Goal: Task Accomplishment & Management: Manage account settings

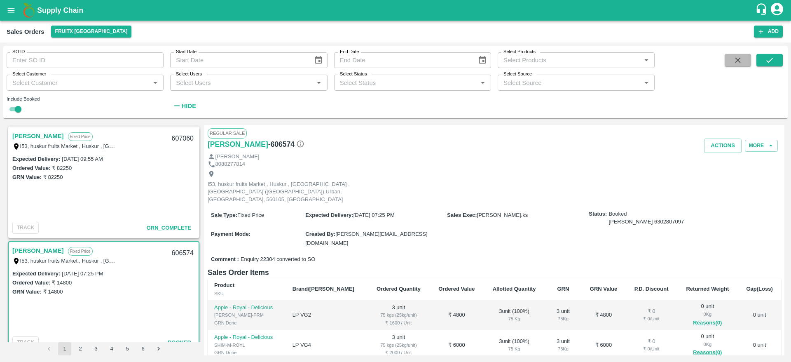
click at [743, 61] on icon "button" at bounding box center [738, 60] width 9 height 9
checkbox input "false"
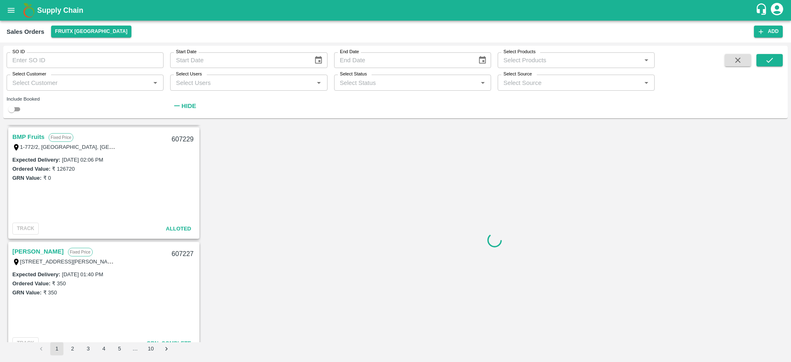
scroll to position [116, 0]
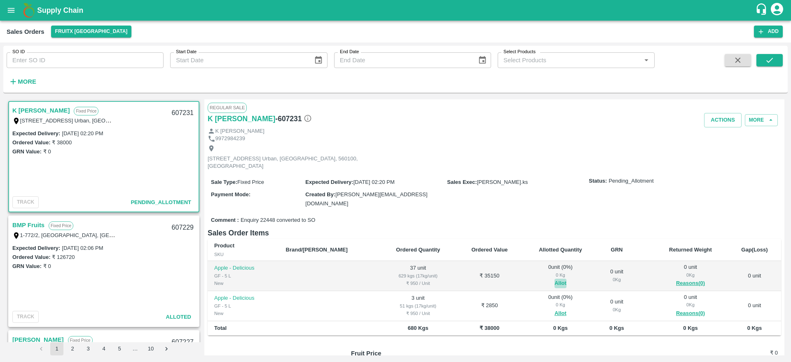
click at [555, 279] on button "Allot" at bounding box center [561, 283] width 12 height 9
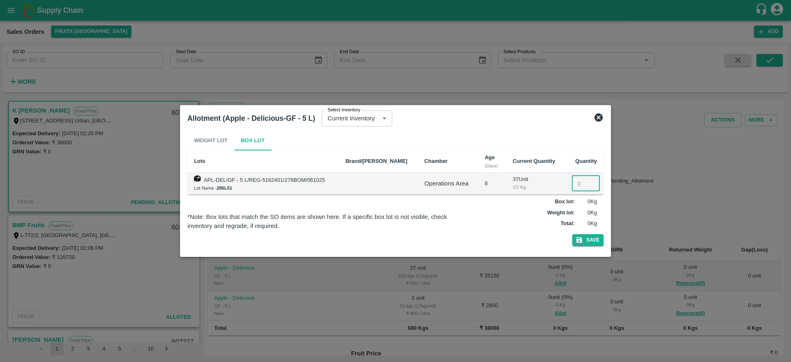
click at [575, 178] on input "number" at bounding box center [586, 184] width 28 height 16
type input "37"
click at [573, 234] on button "Save" at bounding box center [588, 240] width 31 height 12
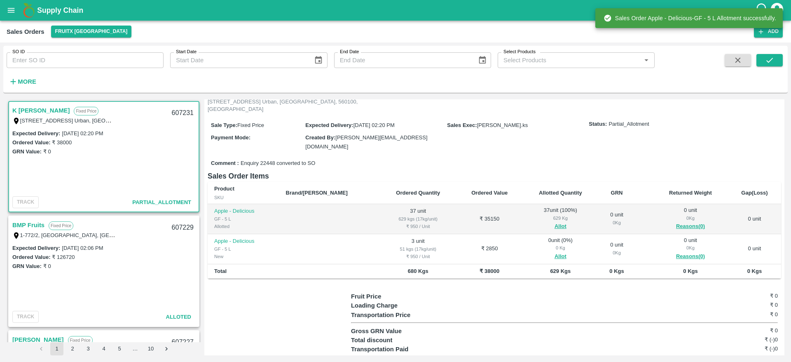
scroll to position [62, 0]
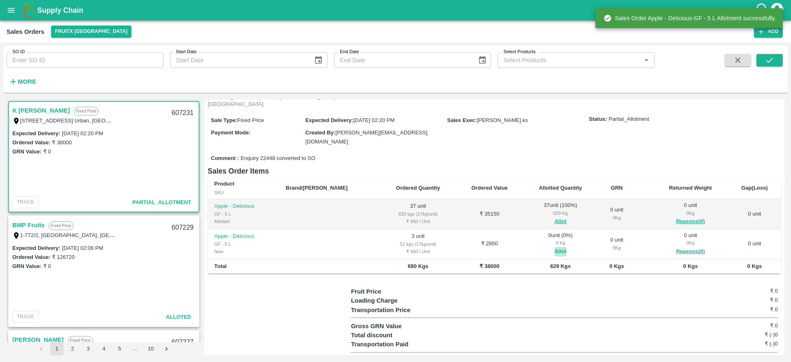
click at [555, 247] on button "Allot" at bounding box center [561, 251] width 12 height 9
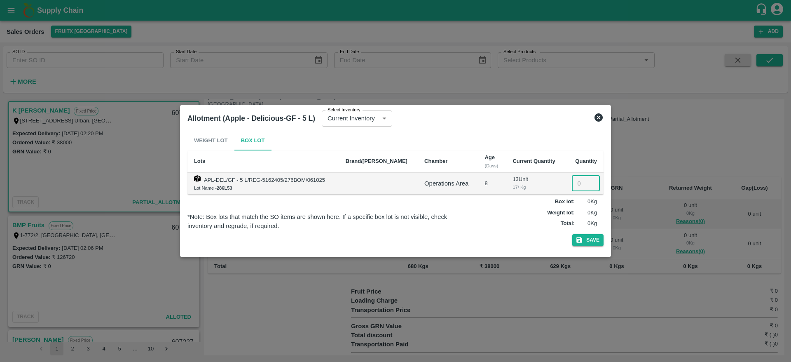
click at [578, 181] on input "number" at bounding box center [586, 184] width 28 height 16
type input "3"
click at [573, 234] on button "Save" at bounding box center [588, 240] width 31 height 12
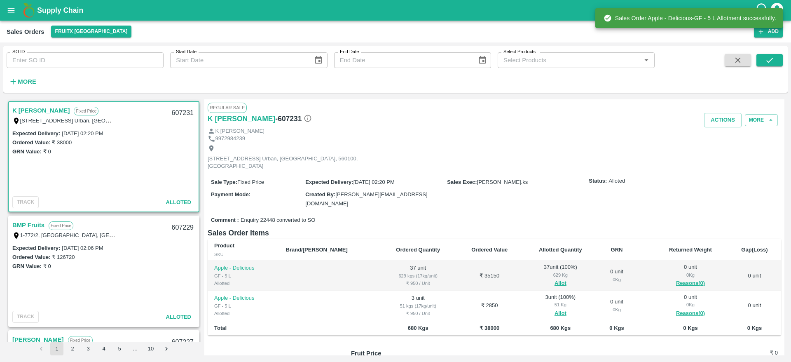
click at [174, 113] on div "607231" at bounding box center [183, 112] width 32 height 19
copy div "607231"
click at [721, 122] on button "Actions" at bounding box center [724, 120] width 38 height 14
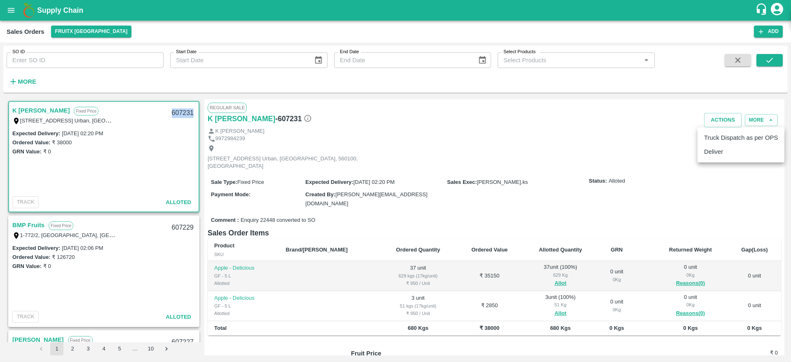
click at [722, 157] on li "Deliver" at bounding box center [741, 152] width 87 height 14
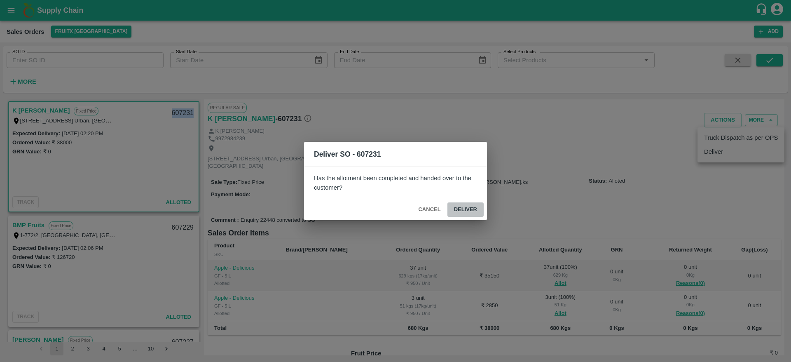
click at [472, 206] on button "Deliver" at bounding box center [466, 209] width 36 height 14
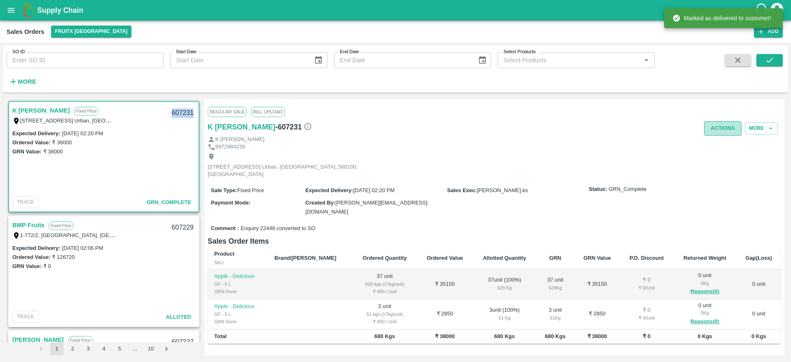
click at [720, 127] on button "Actions" at bounding box center [724, 128] width 38 height 14
click at [724, 141] on li "Truck Dispatch as per OPS" at bounding box center [741, 146] width 87 height 14
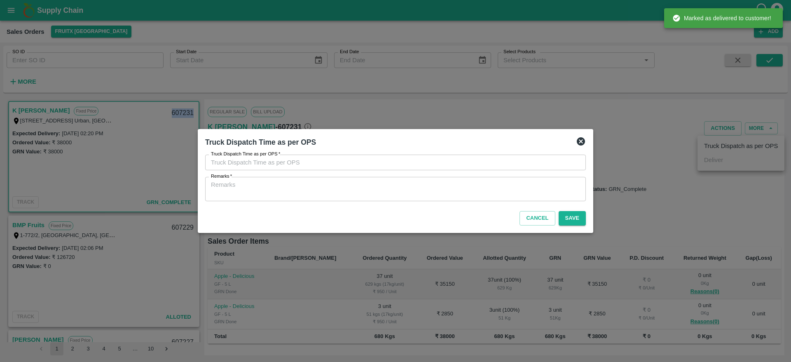
type input "14/10/2025 05:10 PM"
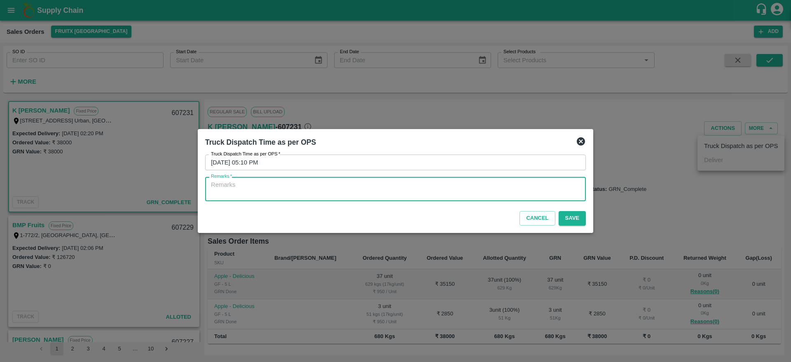
click at [527, 185] on textarea "Remarks   *" at bounding box center [395, 189] width 369 height 17
type textarea "OTD"
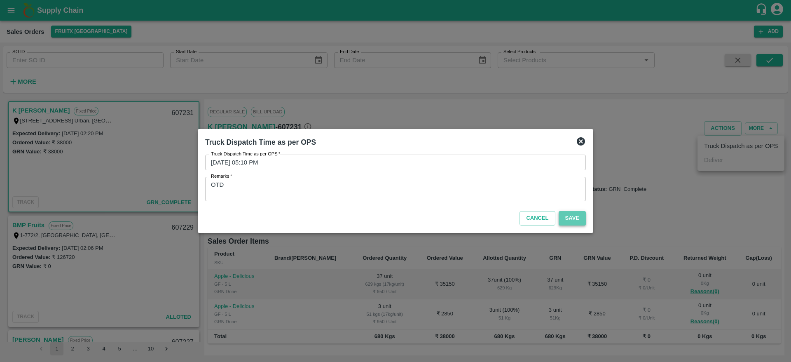
click at [566, 216] on button "Save" at bounding box center [572, 218] width 27 height 14
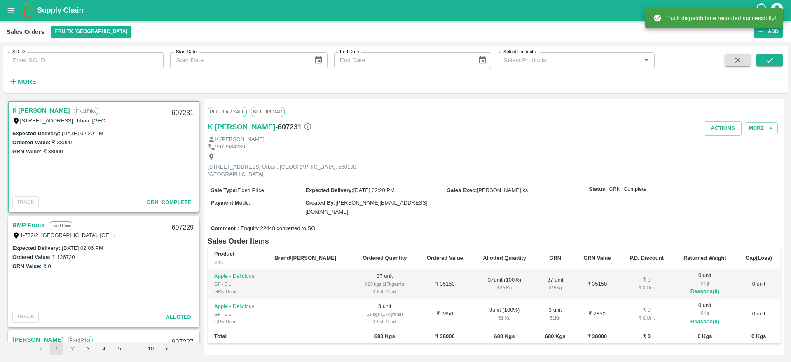
click at [178, 111] on div "607231" at bounding box center [183, 112] width 32 height 19
copy div "607231"
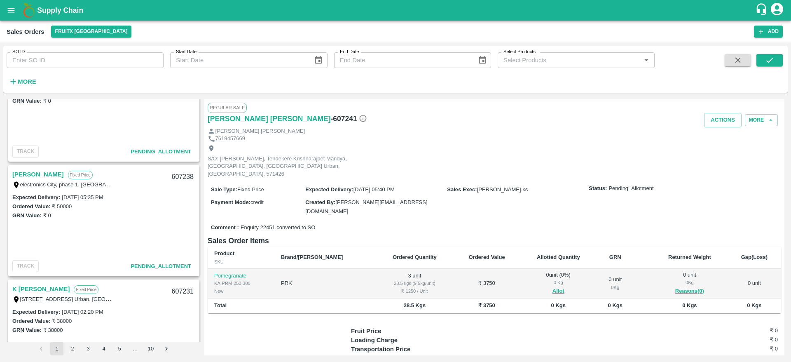
scroll to position [164, 0]
click at [39, 174] on link "[PERSON_NAME]" at bounding box center [38, 175] width 52 height 11
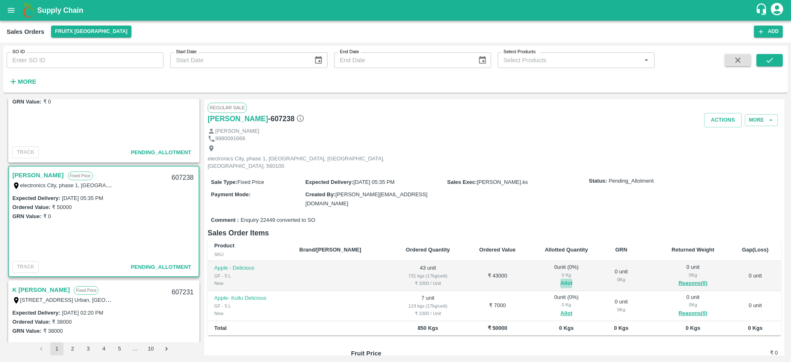
click at [561, 279] on button "Allot" at bounding box center [567, 283] width 12 height 9
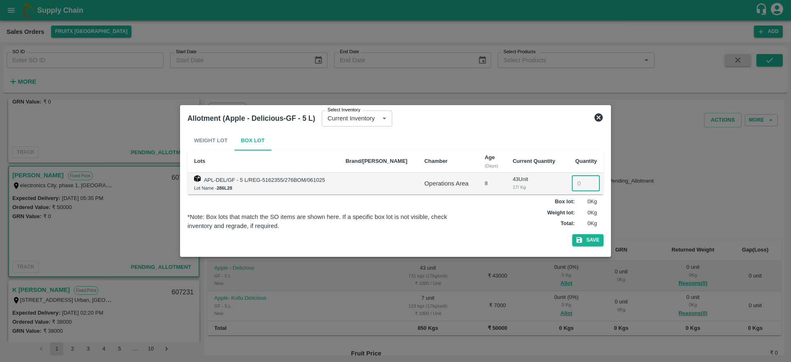
click at [580, 183] on input "number" at bounding box center [586, 184] width 28 height 16
type input "43"
click at [573, 234] on button "Save" at bounding box center [588, 240] width 31 height 12
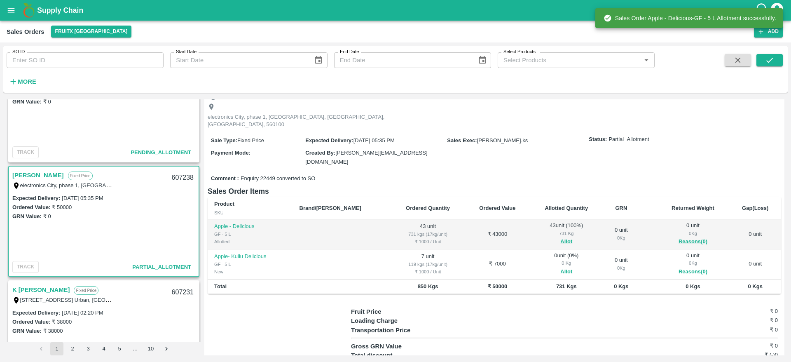
scroll to position [45, 0]
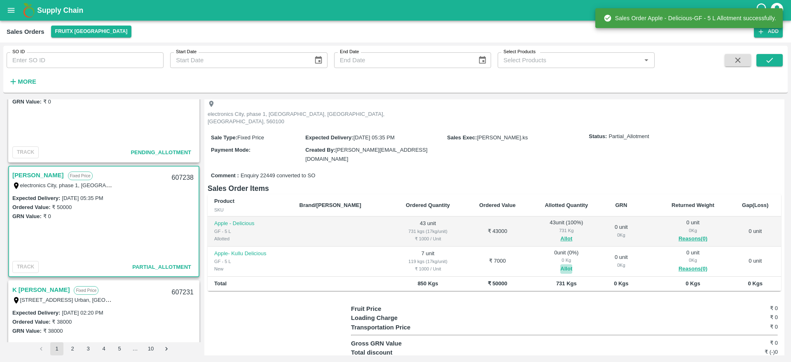
click at [561, 264] on button "Allot" at bounding box center [567, 268] width 12 height 9
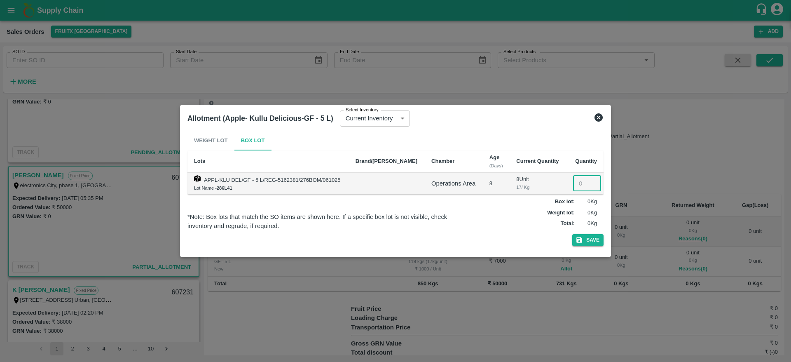
click at [577, 183] on input "number" at bounding box center [587, 184] width 28 height 16
type input "7"
click at [573, 234] on button "Save" at bounding box center [588, 240] width 31 height 12
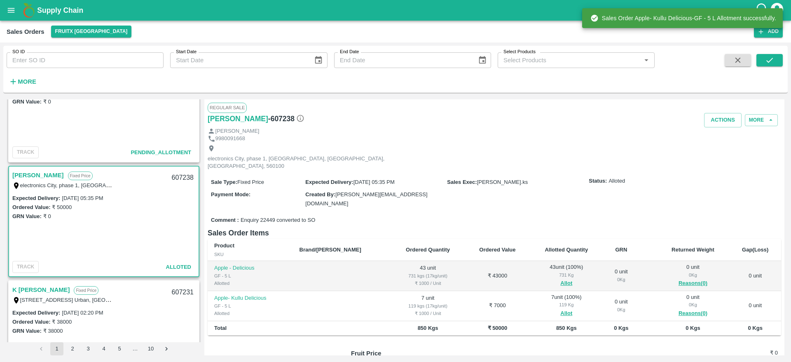
click at [179, 177] on div "607238" at bounding box center [183, 177] width 32 height 19
copy div "607238"
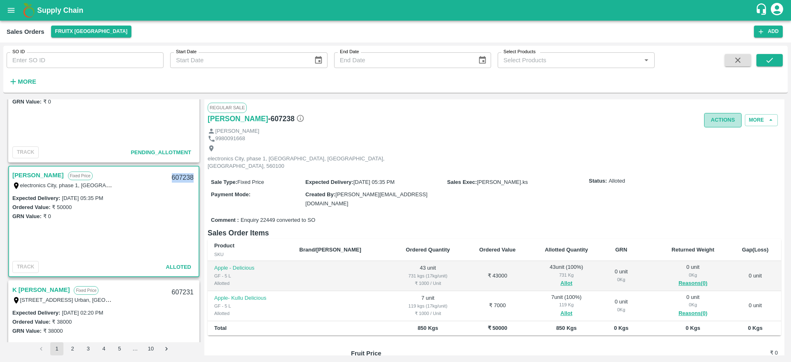
click at [721, 118] on button "Actions" at bounding box center [724, 120] width 38 height 14
click at [715, 151] on li "Deliver" at bounding box center [741, 152] width 87 height 14
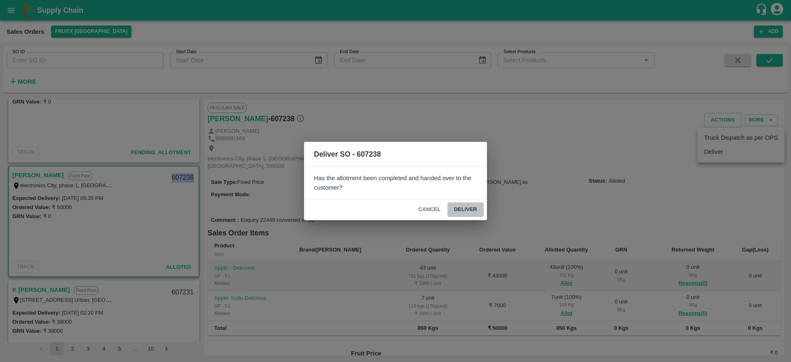
click at [475, 211] on button "Deliver" at bounding box center [466, 209] width 36 height 14
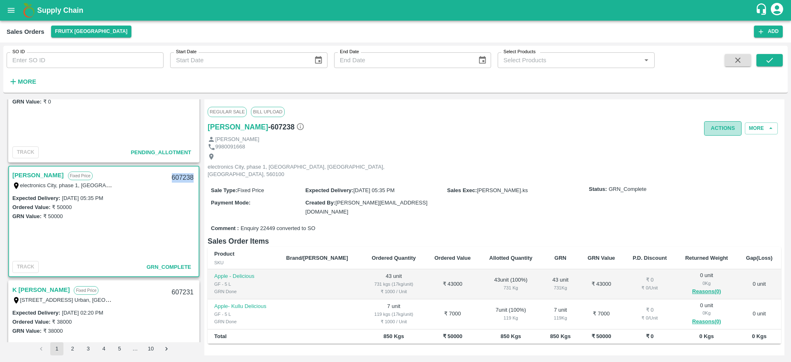
click at [719, 133] on button "Actions" at bounding box center [724, 128] width 38 height 14
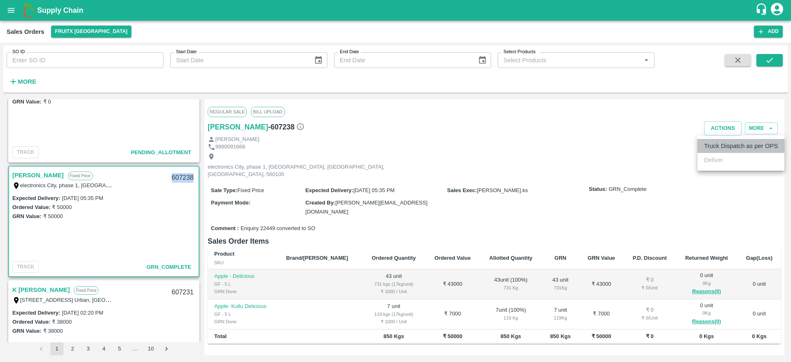
click at [728, 148] on li "Truck Dispatch as per OPS" at bounding box center [741, 146] width 87 height 14
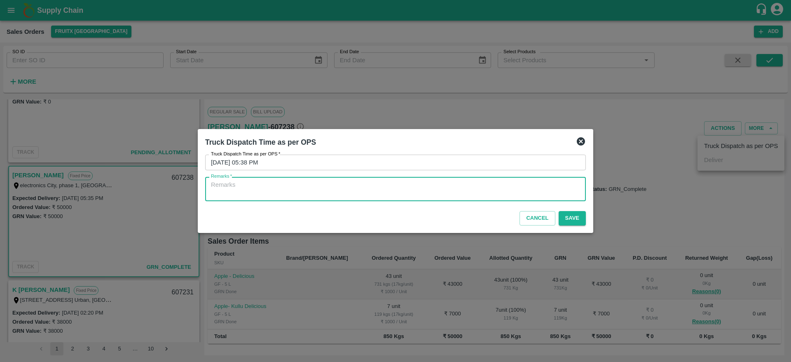
click at [512, 183] on textarea "Remarks   *" at bounding box center [395, 189] width 369 height 17
type textarea "OTD"
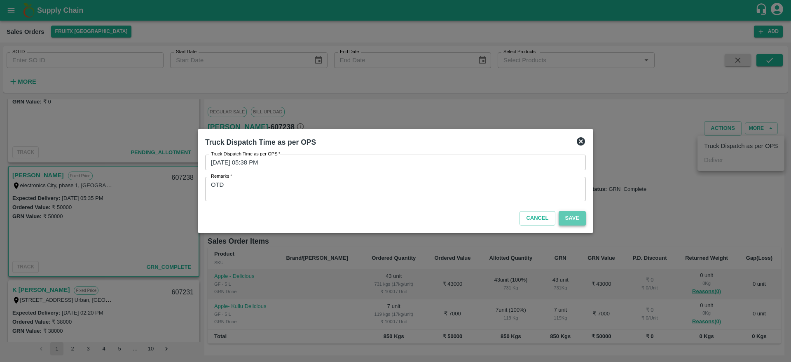
click at [572, 213] on button "Save" at bounding box center [572, 218] width 27 height 14
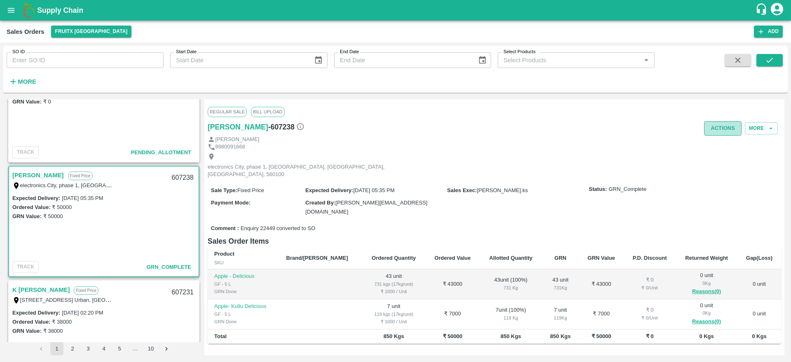
click at [726, 129] on button "Actions" at bounding box center [724, 128] width 38 height 14
click at [521, 143] on div at bounding box center [395, 181] width 791 height 362
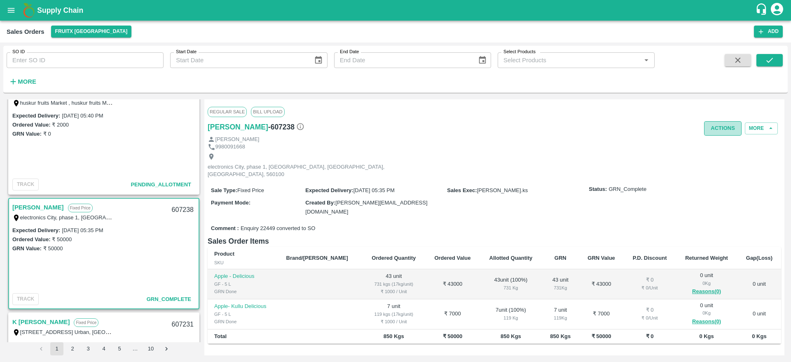
click at [723, 134] on button "Actions" at bounding box center [724, 128] width 38 height 14
click at [526, 165] on div at bounding box center [395, 181] width 791 height 362
click at [183, 206] on div "607238" at bounding box center [183, 209] width 32 height 19
copy div "607238"
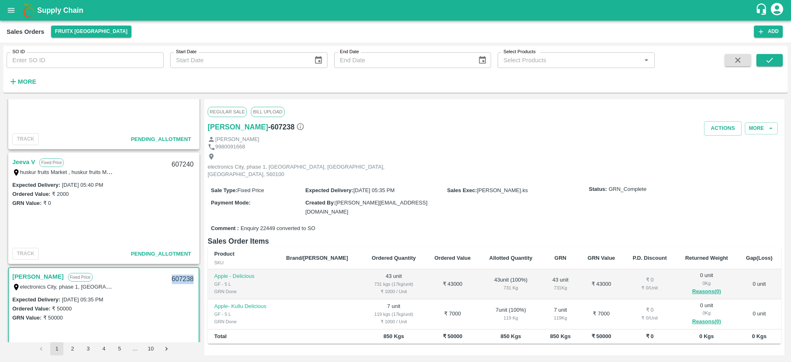
scroll to position [40, 0]
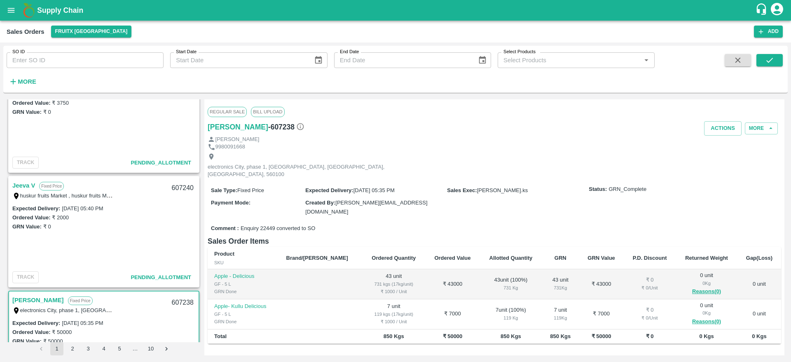
click at [33, 186] on link "Jeeva V" at bounding box center [23, 185] width 23 height 11
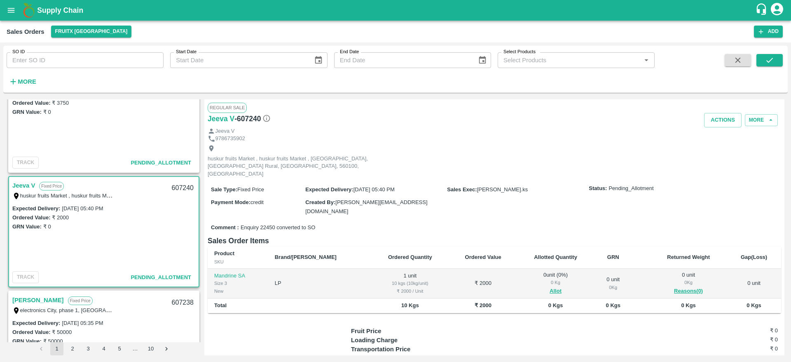
click at [176, 189] on div "607240" at bounding box center [183, 187] width 32 height 19
copy div "607240"
click at [550, 287] on button "Allot" at bounding box center [556, 291] width 12 height 9
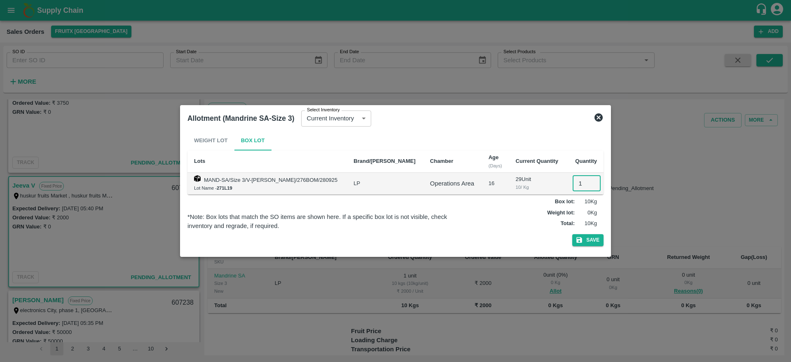
click at [575, 186] on input "1" at bounding box center [587, 184] width 28 height 16
type input "1"
click at [573, 234] on button "Save" at bounding box center [588, 240] width 31 height 12
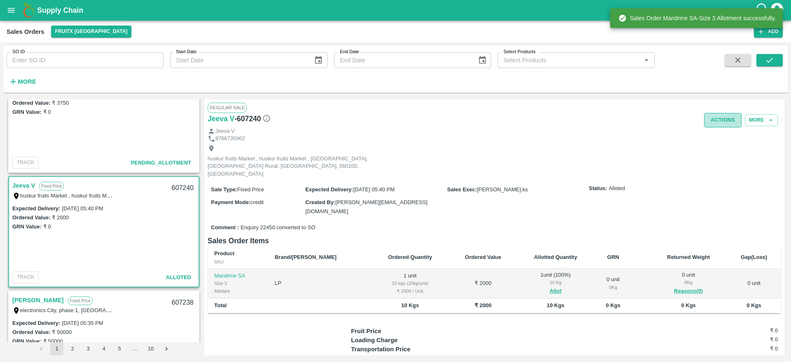
click at [727, 122] on button "Actions" at bounding box center [724, 120] width 38 height 14
click at [713, 150] on li "Deliver" at bounding box center [741, 152] width 87 height 14
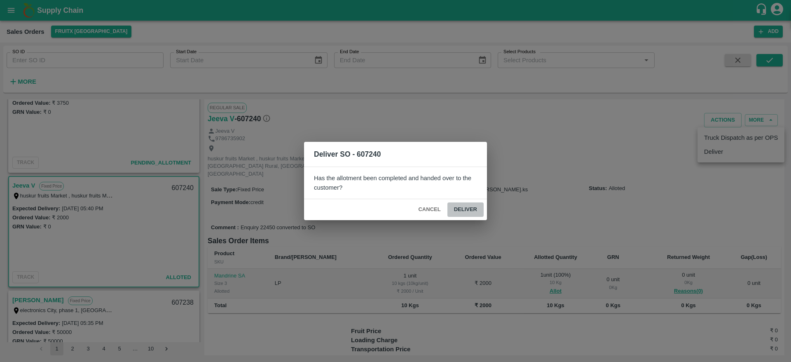
click at [473, 209] on button "Deliver" at bounding box center [466, 209] width 36 height 14
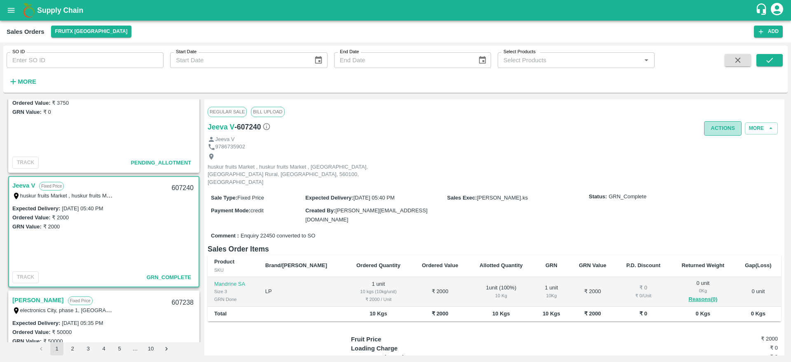
click at [720, 130] on button "Actions" at bounding box center [724, 128] width 38 height 14
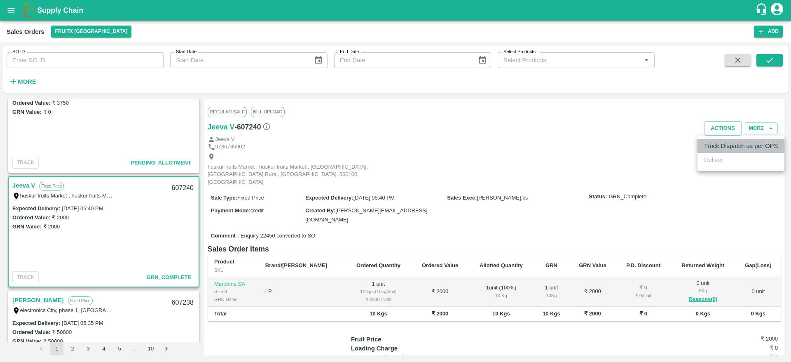
click at [730, 143] on li "Truck Dispatch as per OPS" at bounding box center [741, 146] width 87 height 14
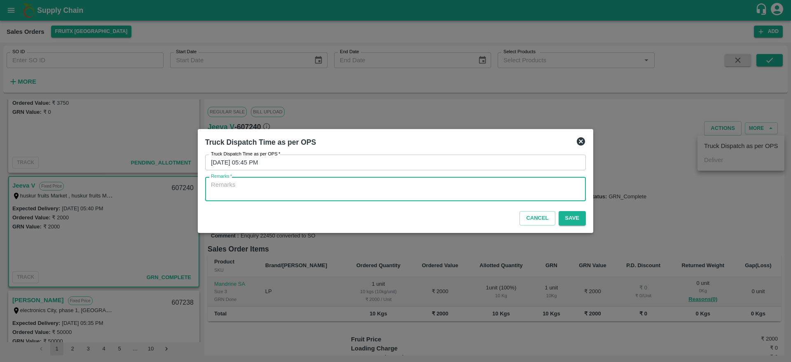
click at [428, 186] on textarea "Remarks   *" at bounding box center [395, 189] width 369 height 17
type textarea "OTD"
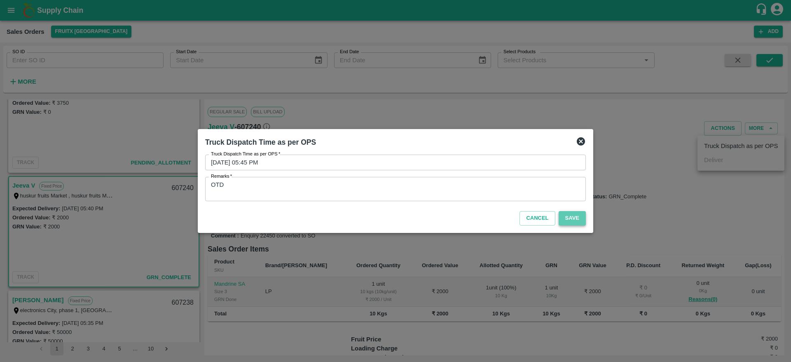
click at [571, 224] on button "Save" at bounding box center [572, 218] width 27 height 14
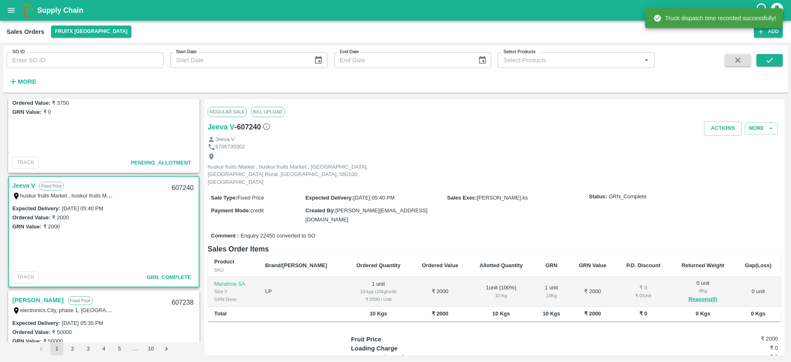
click at [173, 184] on div "607240" at bounding box center [183, 187] width 32 height 19
copy div "607240"
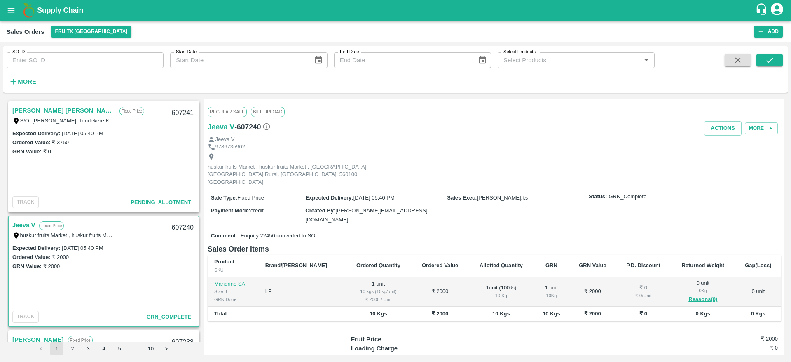
click at [42, 109] on link "Sharath Kumar H M" at bounding box center [63, 110] width 103 height 11
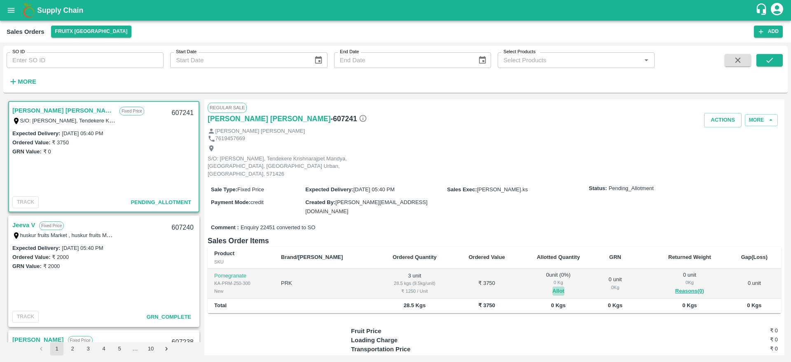
click at [553, 287] on button "Allot" at bounding box center [559, 291] width 12 height 9
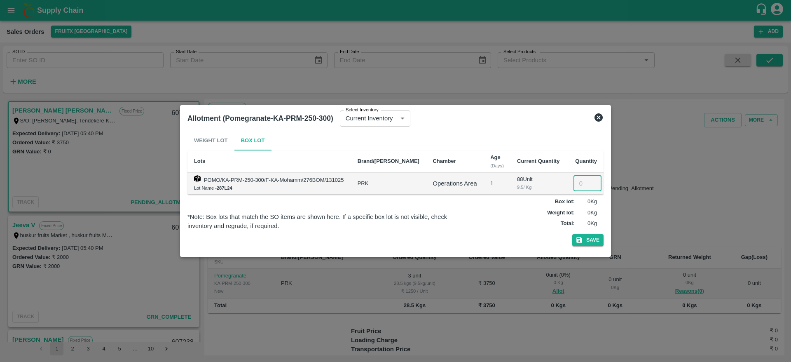
click at [574, 184] on input "number" at bounding box center [588, 184] width 28 height 16
type input "3"
click at [573, 234] on button "Save" at bounding box center [588, 240] width 31 height 12
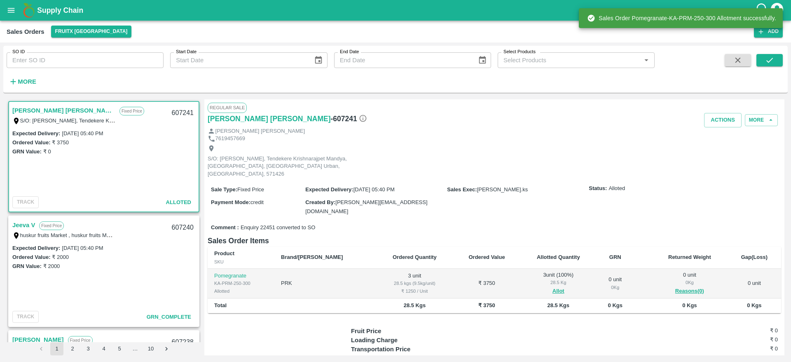
click at [179, 113] on div "607241" at bounding box center [183, 112] width 32 height 19
copy div "607241"
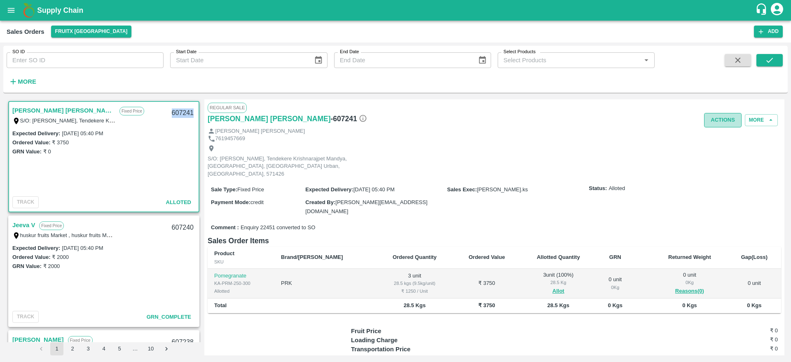
click at [714, 121] on button "Actions" at bounding box center [724, 120] width 38 height 14
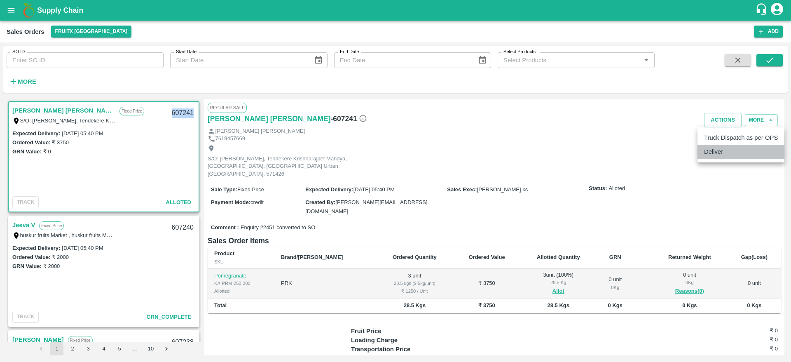
click at [730, 158] on li "Deliver" at bounding box center [741, 152] width 87 height 14
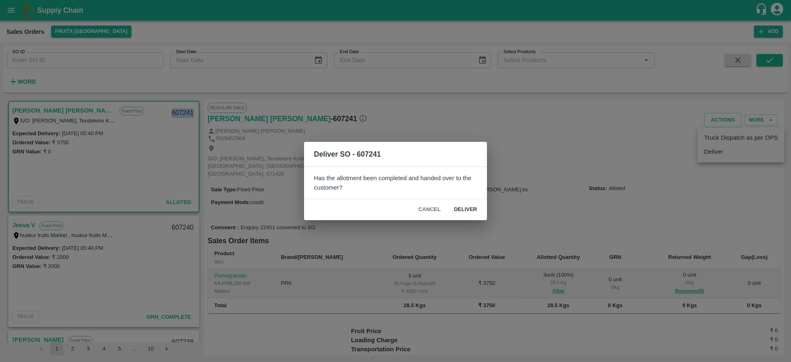
click at [460, 209] on button "Deliver" at bounding box center [466, 209] width 36 height 14
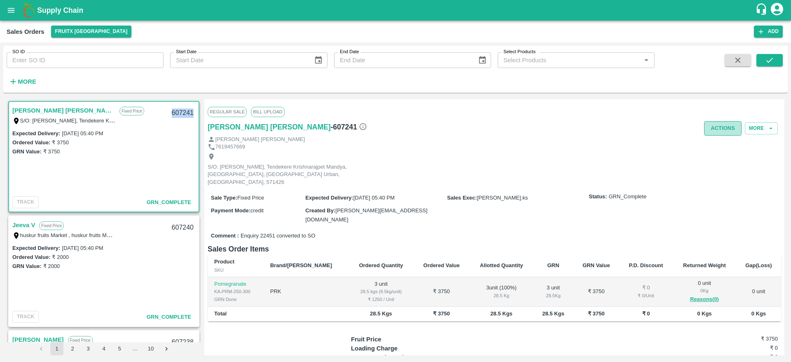
click at [721, 131] on button "Actions" at bounding box center [724, 128] width 38 height 14
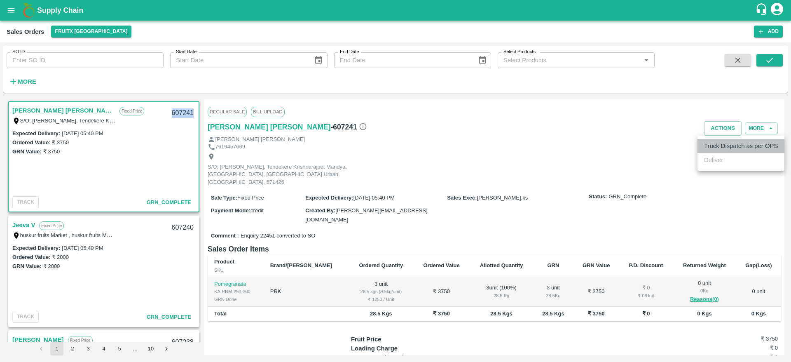
click at [725, 146] on li "Truck Dispatch as per OPS" at bounding box center [741, 146] width 87 height 14
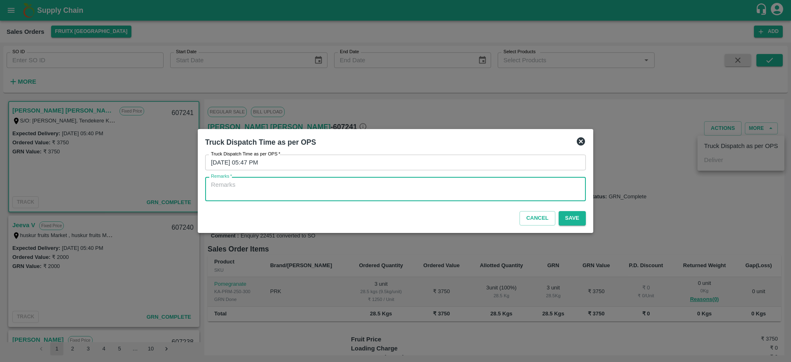
click at [545, 193] on textarea "Remarks   *" at bounding box center [395, 189] width 369 height 17
type textarea "o"
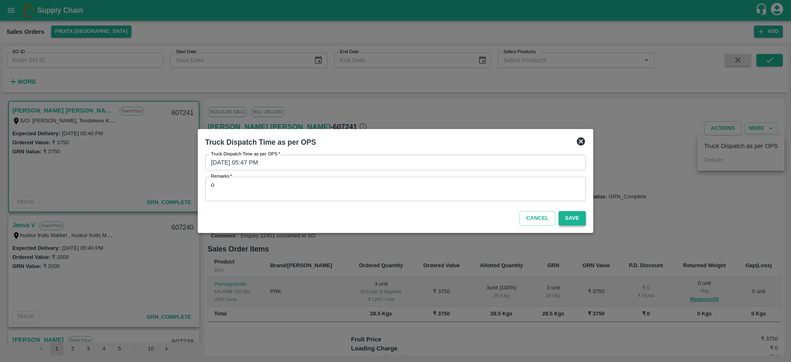
click at [568, 211] on button "Save" at bounding box center [572, 218] width 27 height 14
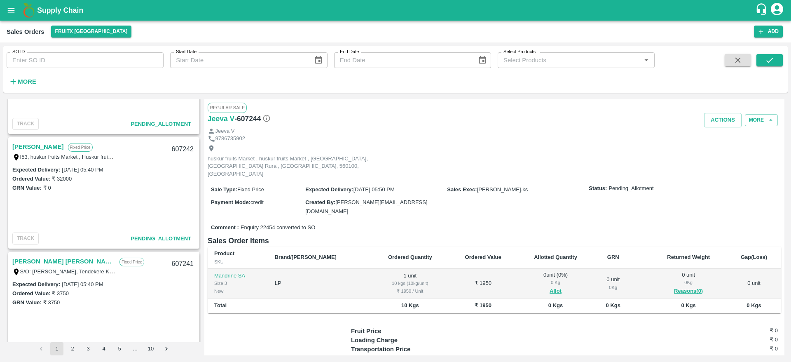
scroll to position [192, 0]
click at [45, 151] on link "[PERSON_NAME]" at bounding box center [38, 148] width 52 height 11
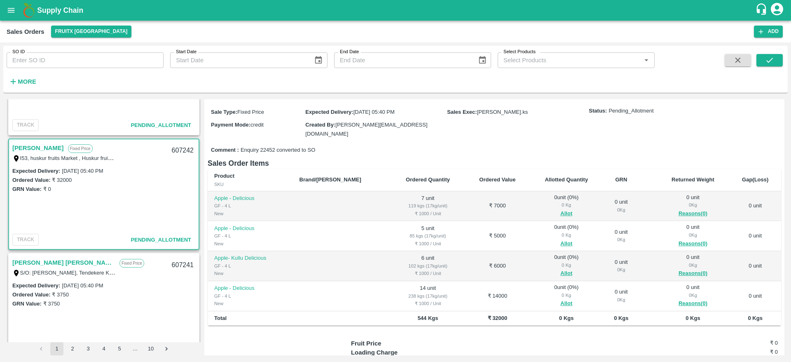
scroll to position [78, 0]
click at [561, 209] on button "Allot" at bounding box center [567, 213] width 12 height 9
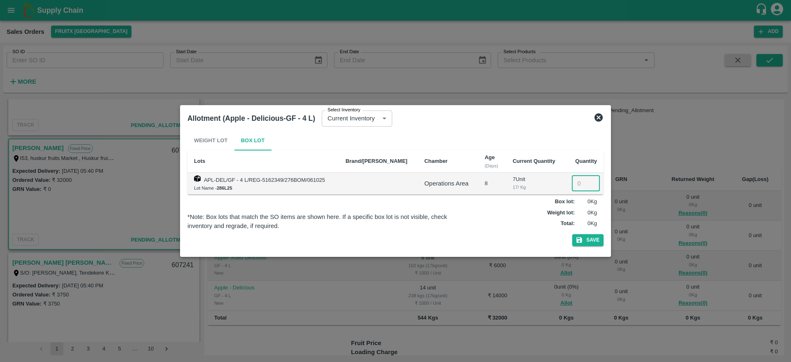
click at [583, 184] on input "number" at bounding box center [586, 184] width 28 height 16
type input "7"
click at [573, 234] on button "Save" at bounding box center [588, 240] width 31 height 12
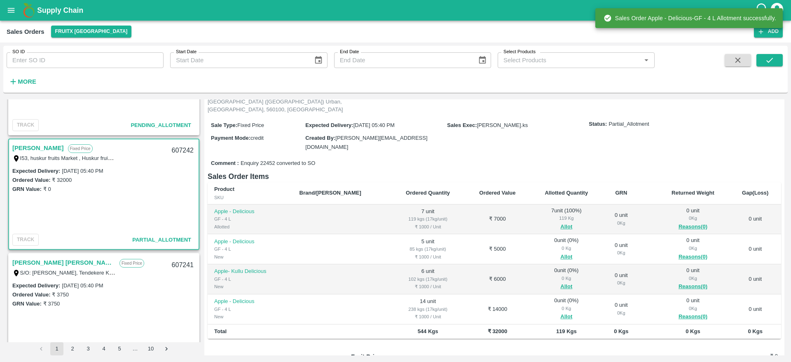
scroll to position [66, 0]
click at [561, 250] on button "Allot" at bounding box center [567, 254] width 12 height 9
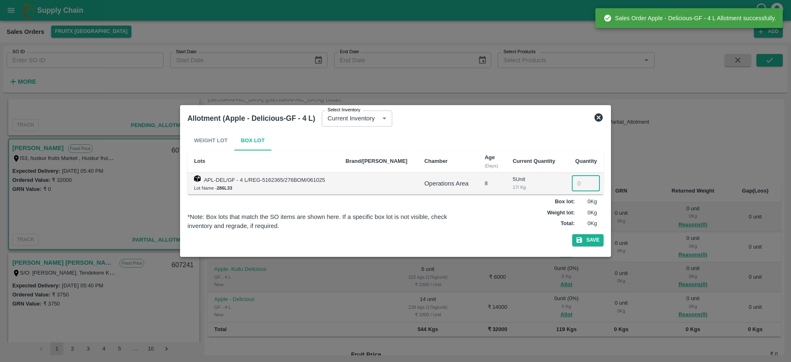
click at [580, 183] on input "number" at bounding box center [586, 184] width 28 height 16
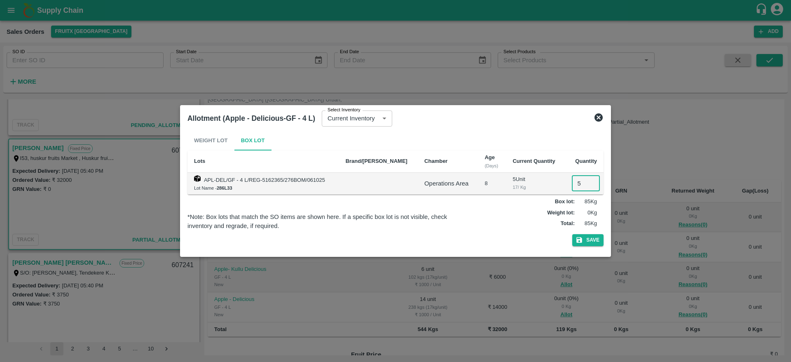
type input "5"
click at [573, 234] on button "Save" at bounding box center [588, 240] width 31 height 12
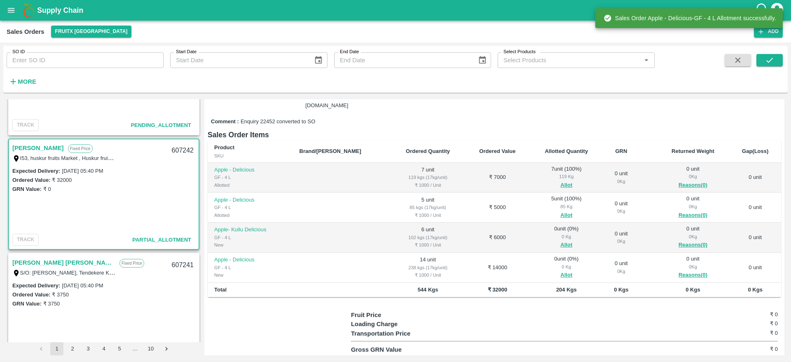
scroll to position [106, 0]
click at [561, 240] on button "Allot" at bounding box center [567, 244] width 12 height 9
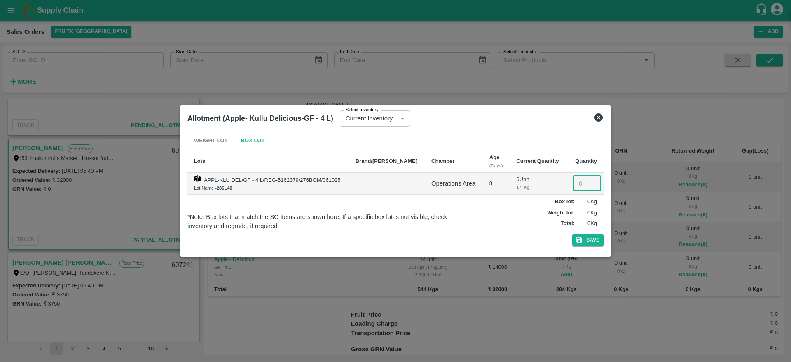
click at [575, 183] on input "number" at bounding box center [587, 184] width 28 height 16
type input "6"
click at [573, 234] on button "Save" at bounding box center [588, 240] width 31 height 12
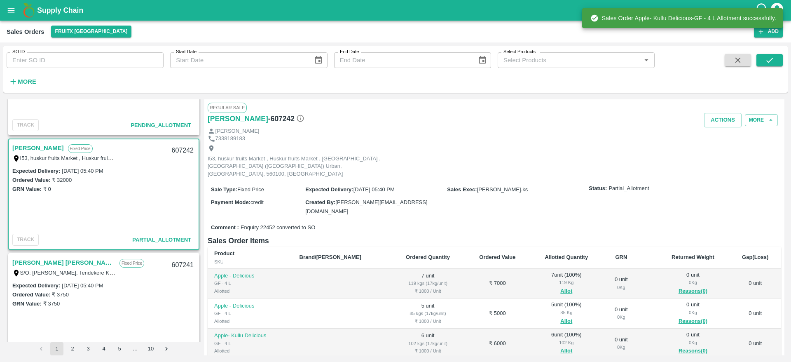
scroll to position [125, 0]
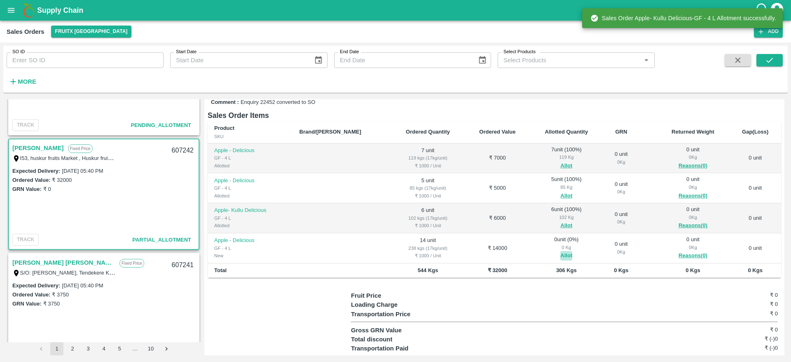
click at [561, 251] on button "Allot" at bounding box center [567, 255] width 12 height 9
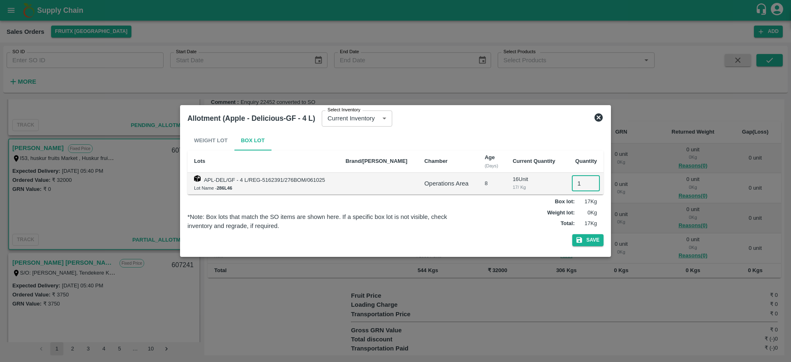
click at [572, 182] on input "1" at bounding box center [586, 184] width 28 height 16
type input "14"
click at [573, 234] on button "Save" at bounding box center [588, 240] width 31 height 12
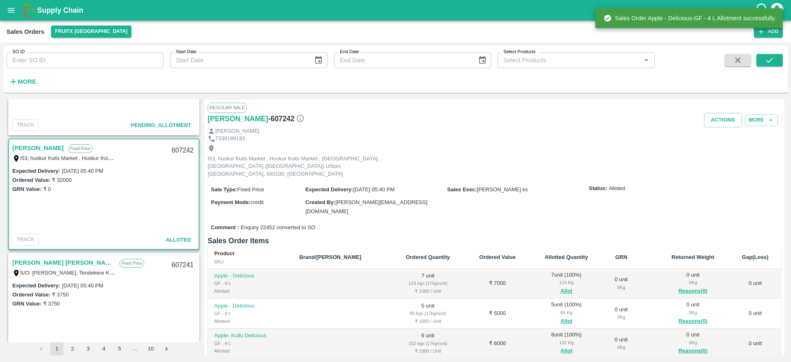
click at [177, 147] on div "607242" at bounding box center [183, 150] width 32 height 19
copy div "607242"
click at [722, 119] on button "Actions" at bounding box center [724, 120] width 38 height 14
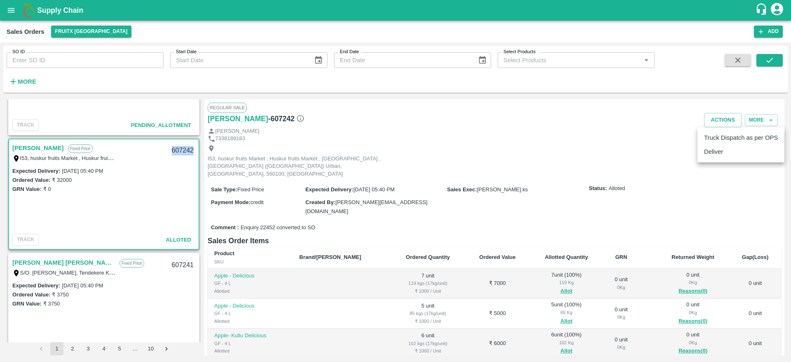
click at [721, 158] on li "Deliver" at bounding box center [741, 152] width 87 height 14
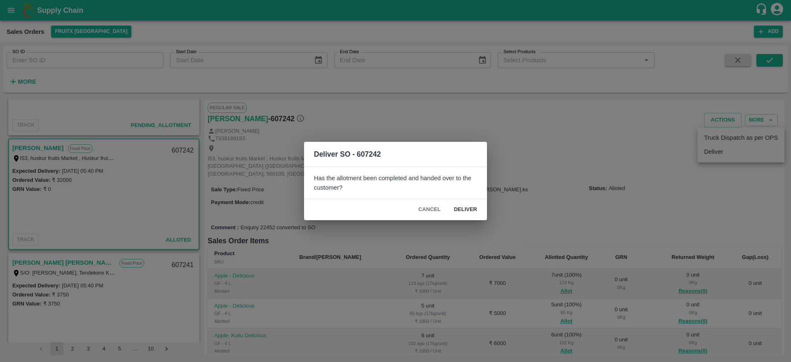
drag, startPoint x: 472, startPoint y: 201, endPoint x: 469, endPoint y: 208, distance: 7.6
click at [469, 208] on div "Cancel Deliver" at bounding box center [395, 209] width 183 height 21
click at [469, 208] on button "Deliver" at bounding box center [466, 209] width 36 height 14
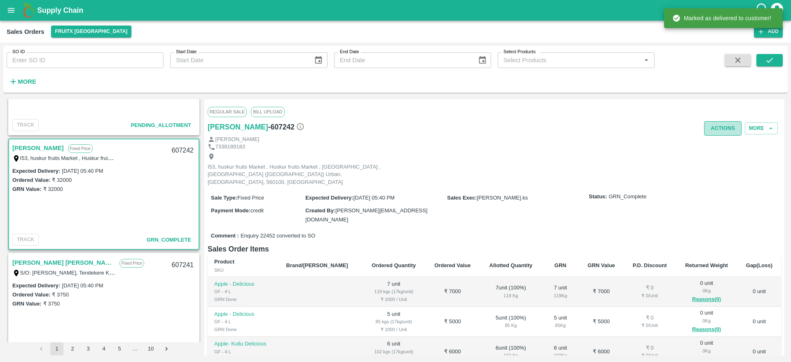
click at [720, 123] on button "Actions" at bounding box center [724, 128] width 38 height 14
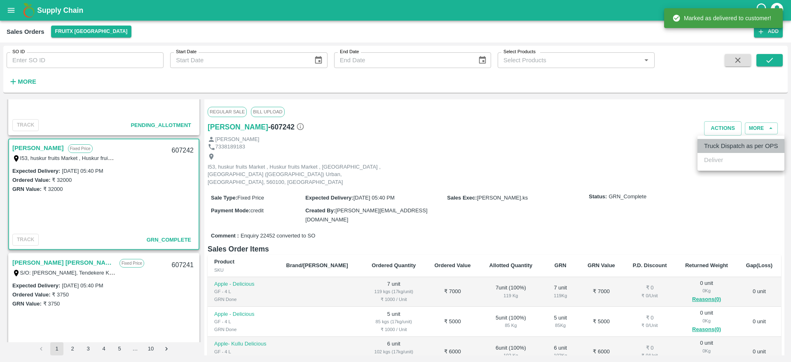
click at [718, 149] on li "Truck Dispatch as per OPS" at bounding box center [741, 146] width 87 height 14
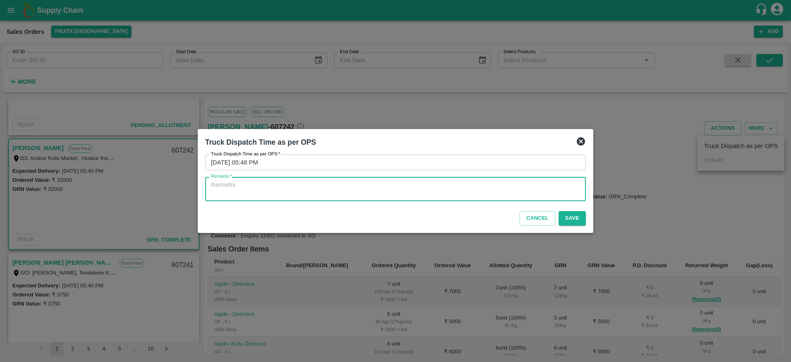
click at [467, 184] on textarea "Remarks   *" at bounding box center [395, 189] width 369 height 17
type textarea "OTD"
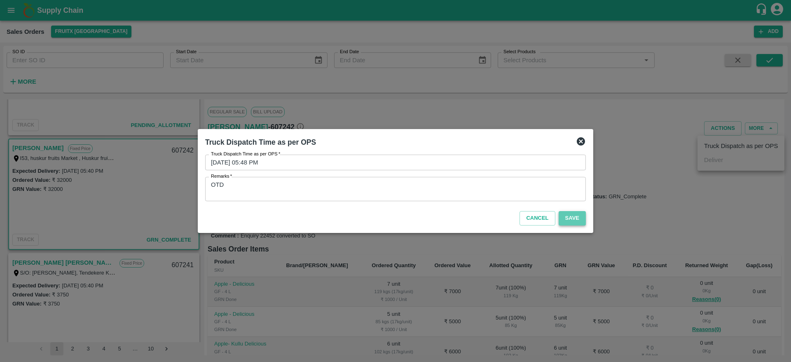
click at [578, 214] on button "Save" at bounding box center [572, 218] width 27 height 14
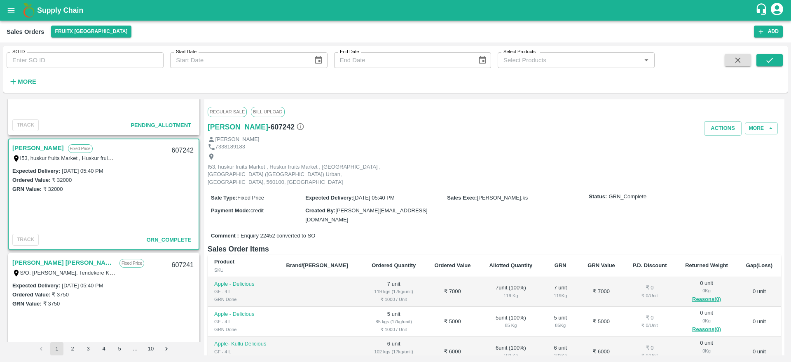
scroll to position [134, 0]
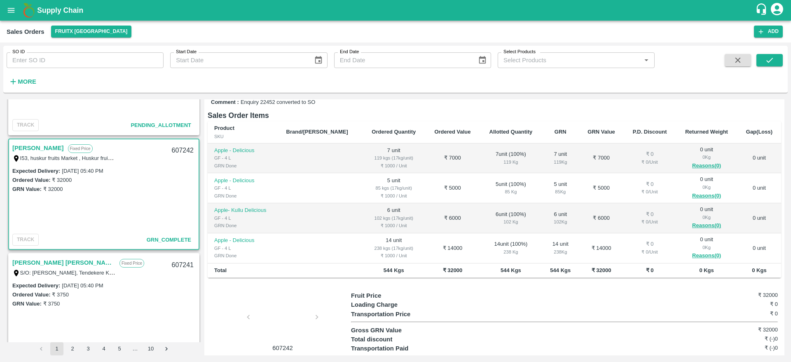
click at [180, 154] on div "607242" at bounding box center [183, 150] width 32 height 19
copy div "607242"
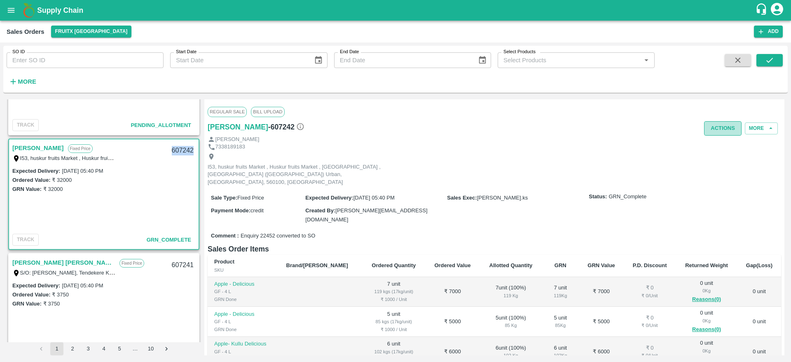
click at [728, 126] on button "Actions" at bounding box center [724, 128] width 38 height 14
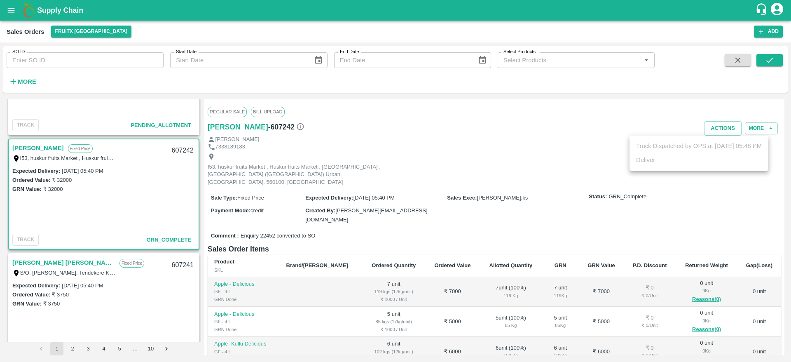
click at [484, 167] on div at bounding box center [395, 181] width 791 height 362
click at [712, 127] on button "Actions" at bounding box center [724, 128] width 38 height 14
click at [312, 152] on div at bounding box center [395, 181] width 791 height 362
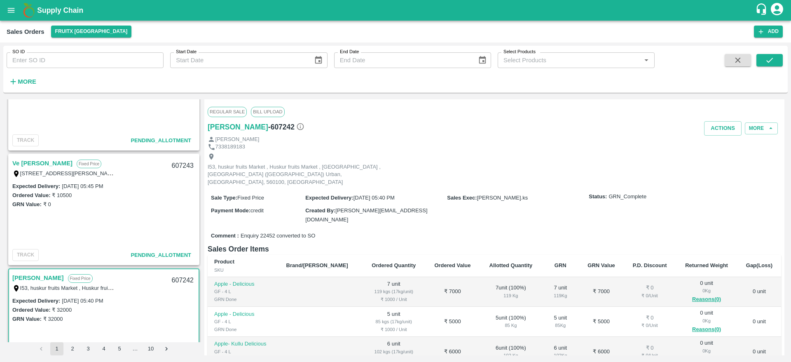
scroll to position [51, 0]
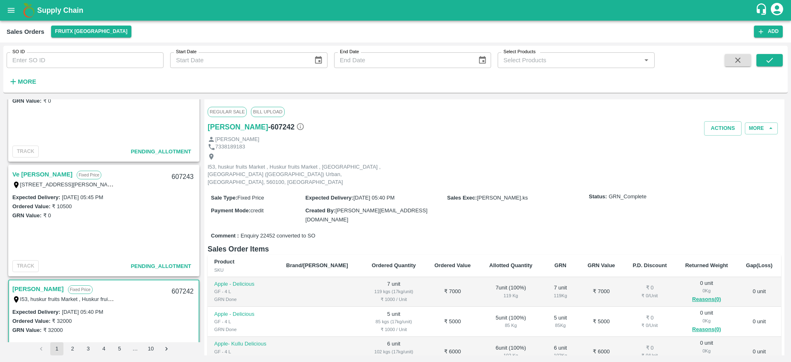
click at [47, 174] on link "Ve Manikandan" at bounding box center [42, 174] width 60 height 11
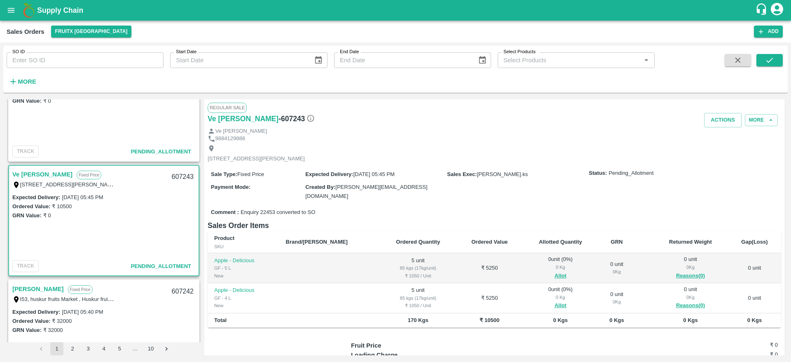
scroll to position [20, 0]
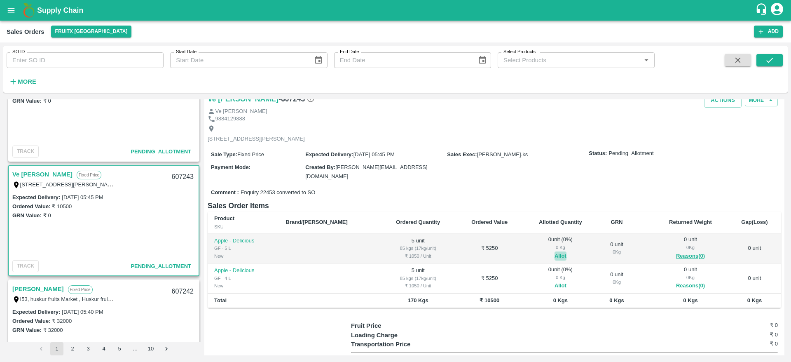
click at [555, 254] on button "Allot" at bounding box center [561, 255] width 12 height 9
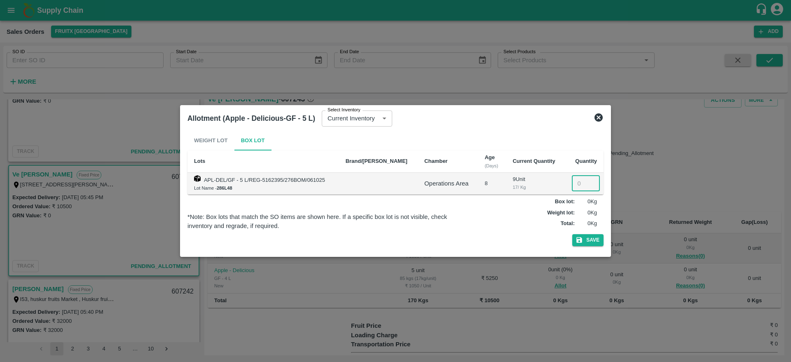
click at [576, 181] on input "number" at bounding box center [586, 184] width 28 height 16
type input "5"
click at [573, 234] on button "Save" at bounding box center [588, 240] width 31 height 12
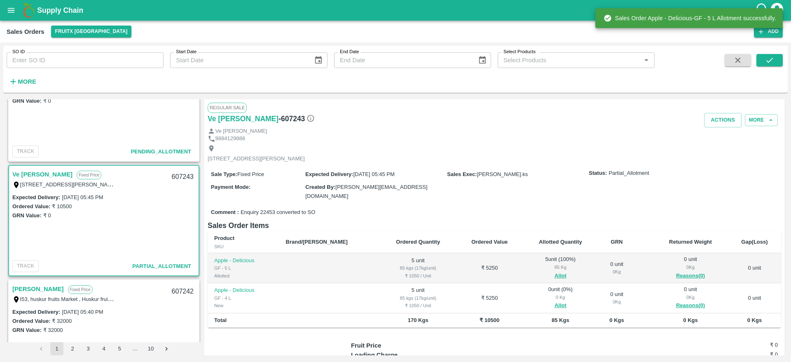
scroll to position [66, 0]
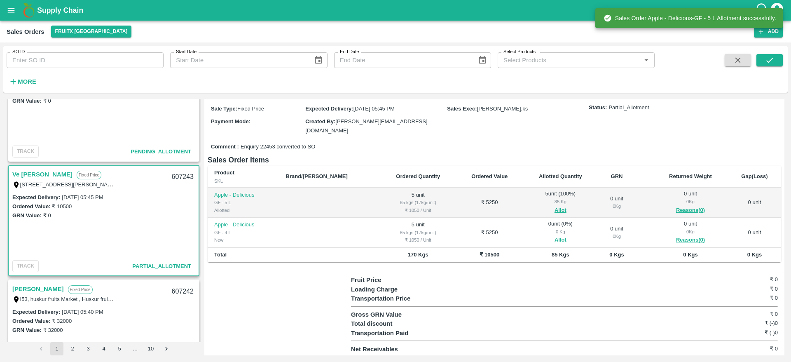
click at [555, 237] on button "Allot" at bounding box center [561, 239] width 12 height 9
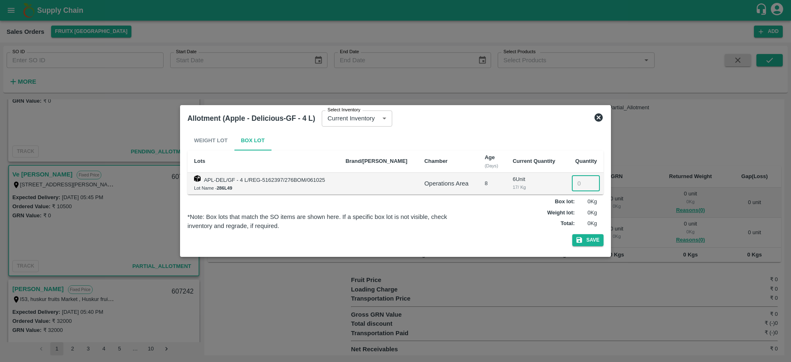
click at [577, 181] on input "number" at bounding box center [586, 184] width 28 height 16
type input "5"
click at [573, 234] on button "Save" at bounding box center [588, 240] width 31 height 12
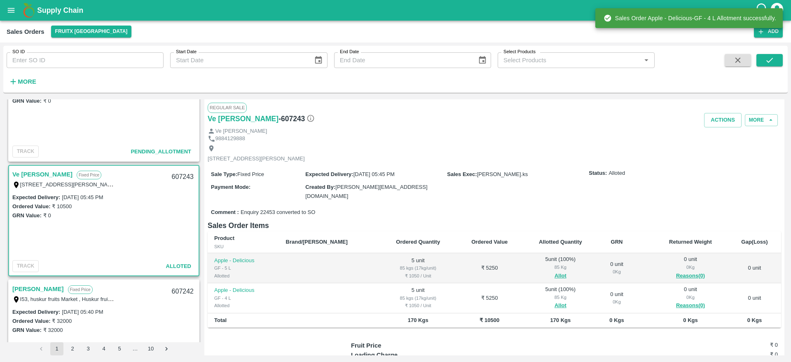
click at [183, 176] on div "607243" at bounding box center [183, 176] width 32 height 19
copy div "607243"
click at [725, 120] on button "Actions" at bounding box center [724, 120] width 38 height 14
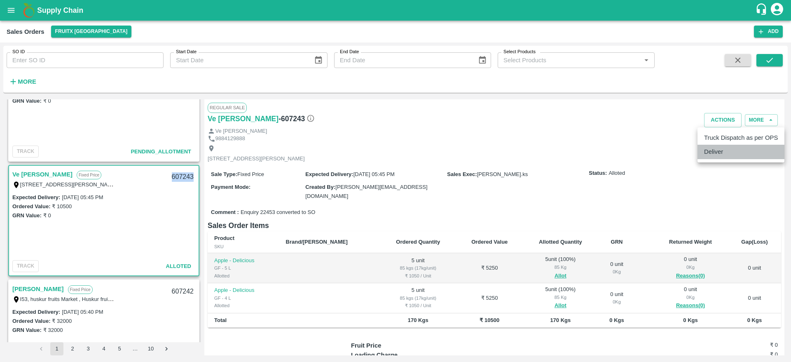
click at [722, 153] on li "Deliver" at bounding box center [741, 152] width 87 height 14
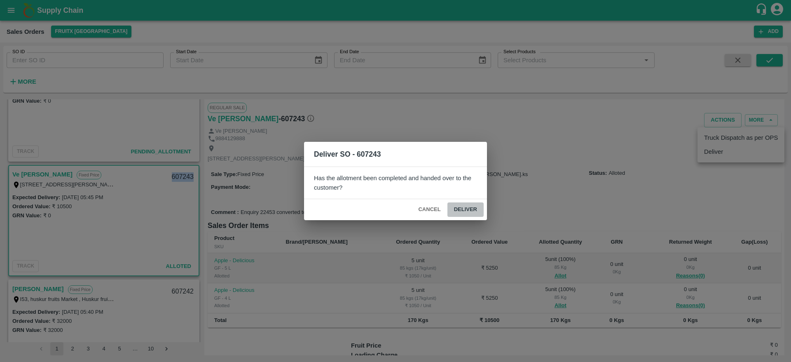
click at [463, 208] on button "Deliver" at bounding box center [466, 209] width 36 height 14
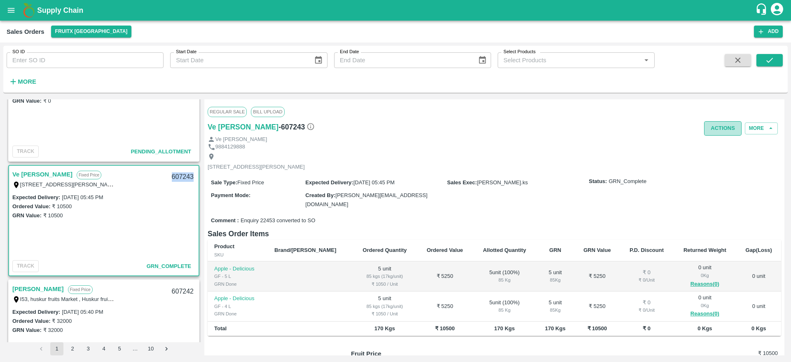
click at [712, 135] on button "Actions" at bounding box center [724, 128] width 38 height 14
click at [719, 147] on li "Truck Dispatch as per OPS" at bounding box center [741, 146] width 87 height 14
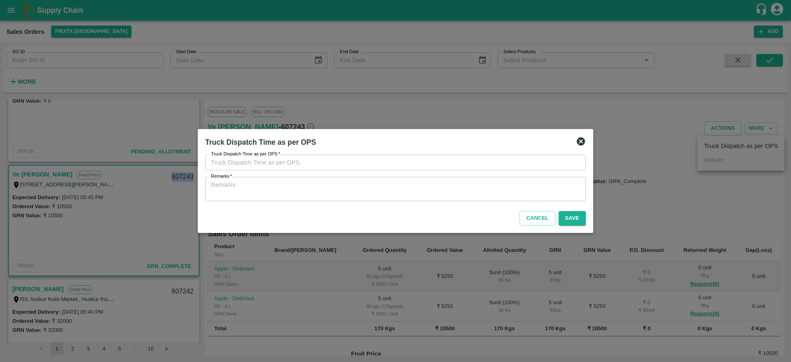
type input "14/10/2025 05:50 PM"
click at [416, 190] on textarea "Remarks   *" at bounding box center [395, 189] width 369 height 17
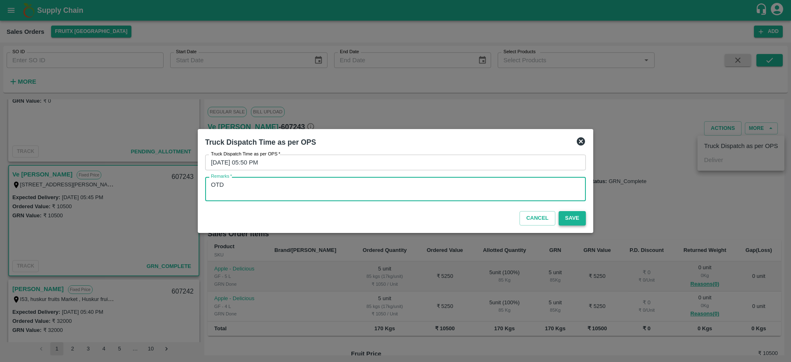
type textarea "OTD"
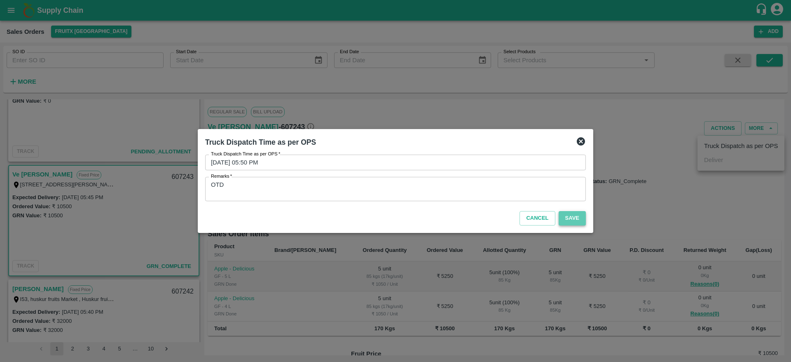
click at [577, 222] on button "Save" at bounding box center [572, 218] width 27 height 14
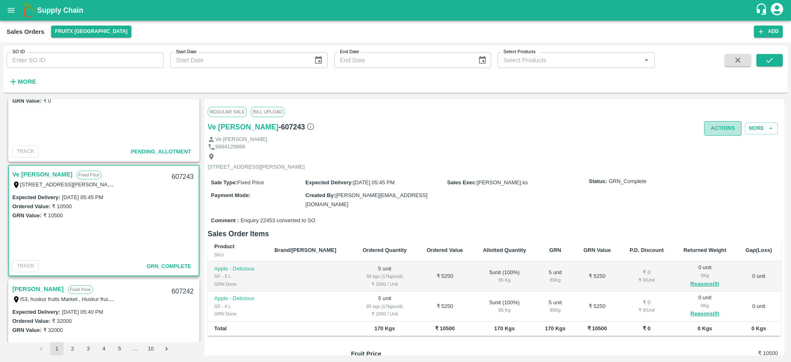
click at [715, 134] on button "Actions" at bounding box center [724, 128] width 38 height 14
click at [508, 139] on div at bounding box center [395, 181] width 791 height 362
click at [186, 177] on div "607243" at bounding box center [183, 176] width 32 height 19
copy div "607243"
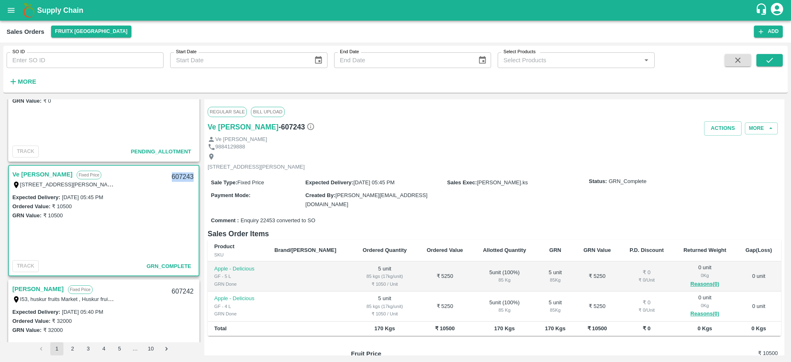
scroll to position [0, 0]
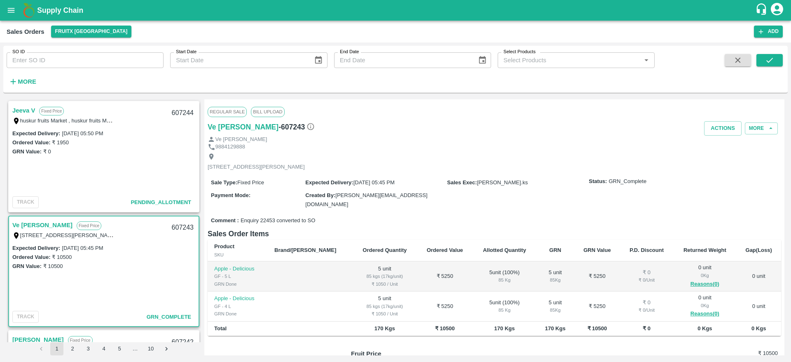
click at [28, 109] on link "Jeeva V" at bounding box center [23, 110] width 23 height 11
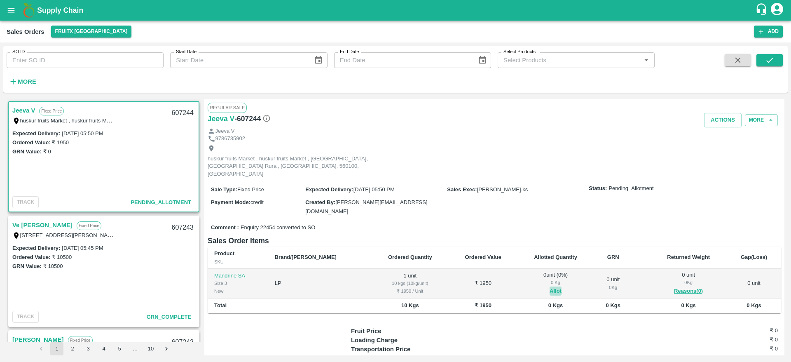
click at [550, 287] on button "Allot" at bounding box center [556, 291] width 12 height 9
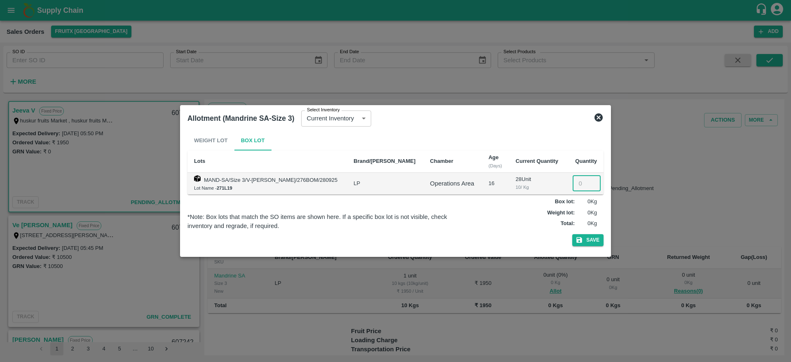
click at [574, 188] on input "number" at bounding box center [587, 184] width 28 height 16
type input "1"
click at [573, 234] on button "Save" at bounding box center [588, 240] width 31 height 12
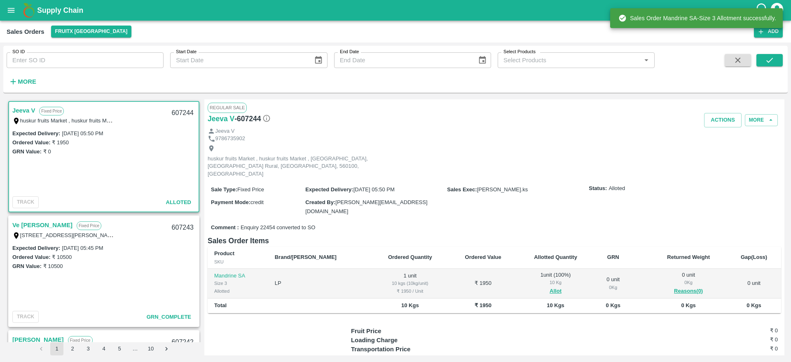
click at [178, 112] on div "607244" at bounding box center [183, 112] width 32 height 19
copy div "607244"
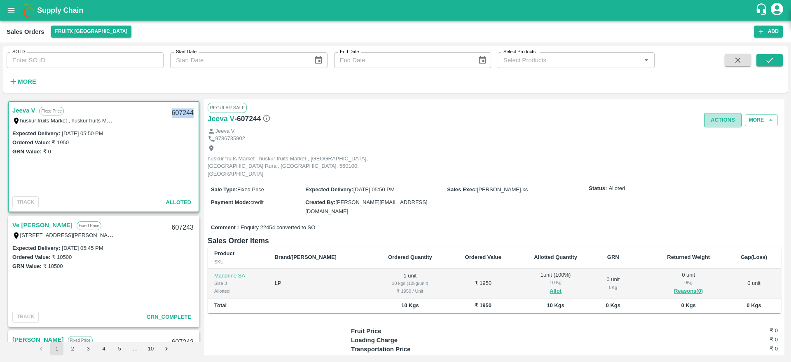
click at [710, 117] on button "Actions" at bounding box center [724, 120] width 38 height 14
click at [718, 155] on li "Deliver" at bounding box center [741, 152] width 87 height 14
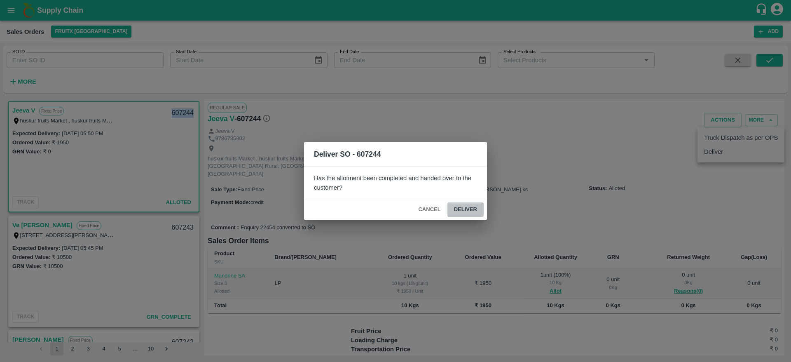
click at [481, 206] on button "Deliver" at bounding box center [466, 209] width 36 height 14
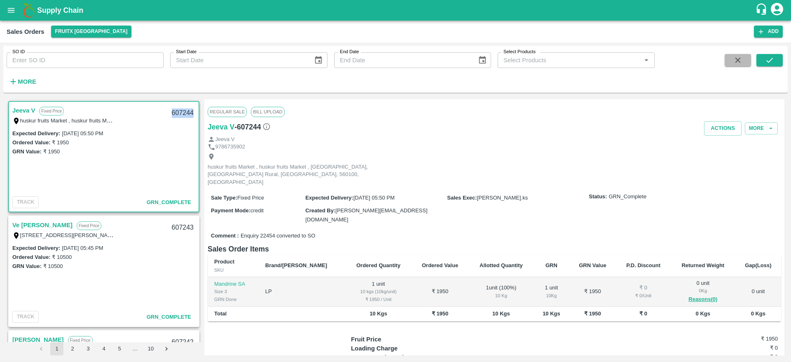
click at [743, 61] on button "button" at bounding box center [738, 60] width 26 height 12
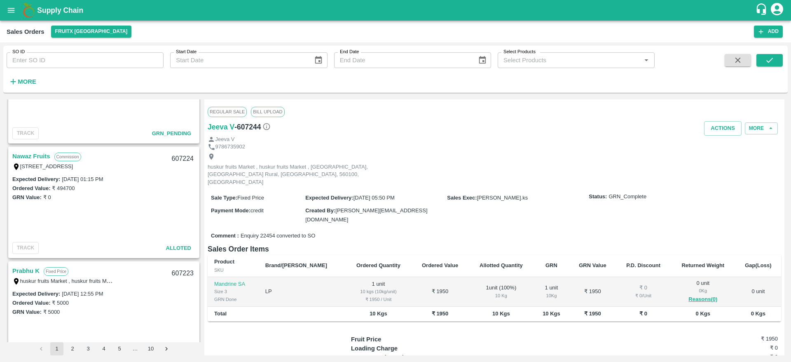
scroll to position [1201, 0]
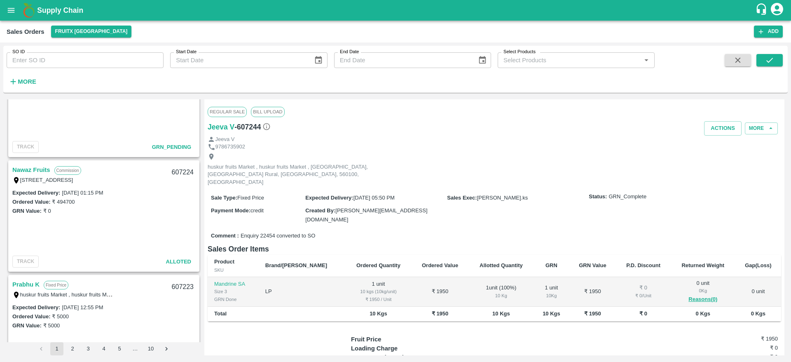
click at [33, 169] on link "Nawaz Fruits" at bounding box center [31, 169] width 38 height 11
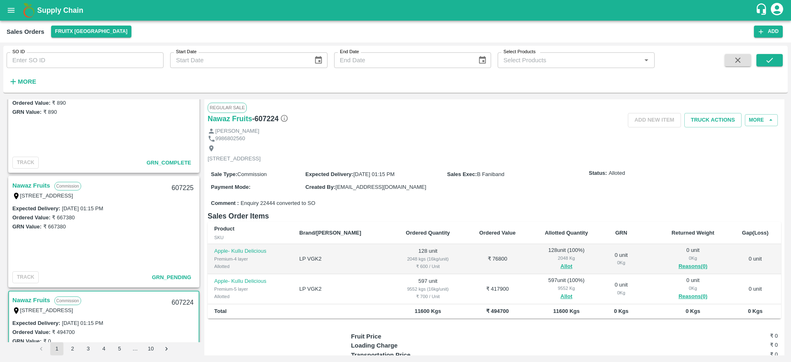
scroll to position [1070, 0]
click at [35, 185] on link "Nawaz Fruits" at bounding box center [31, 186] width 38 height 11
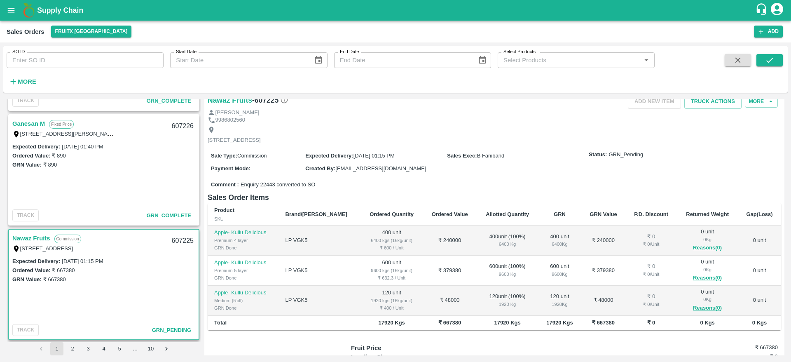
scroll to position [1125, 0]
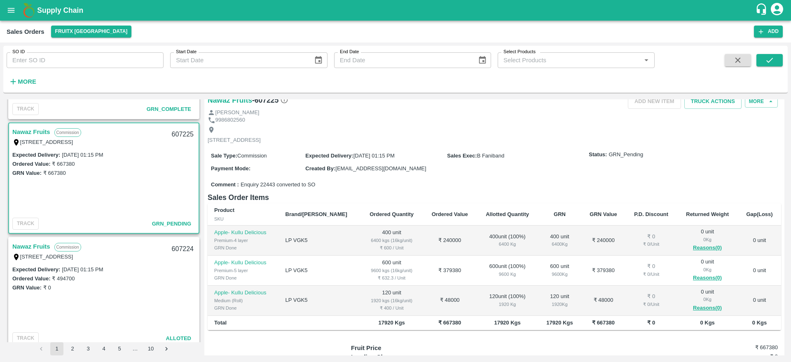
click at [35, 247] on link "Nawaz Fruits" at bounding box center [31, 246] width 38 height 11
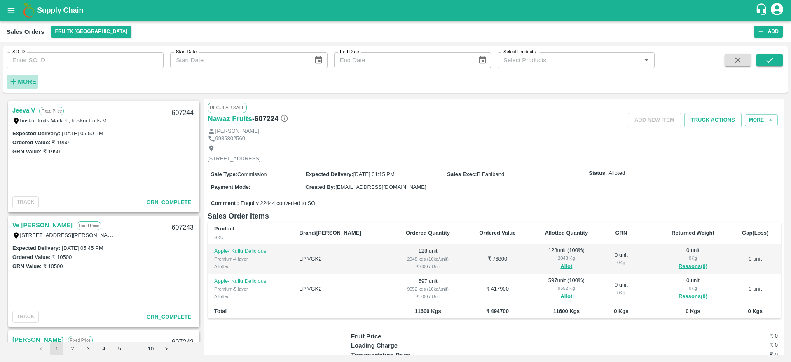
click at [28, 79] on strong "More" at bounding box center [27, 81] width 19 height 7
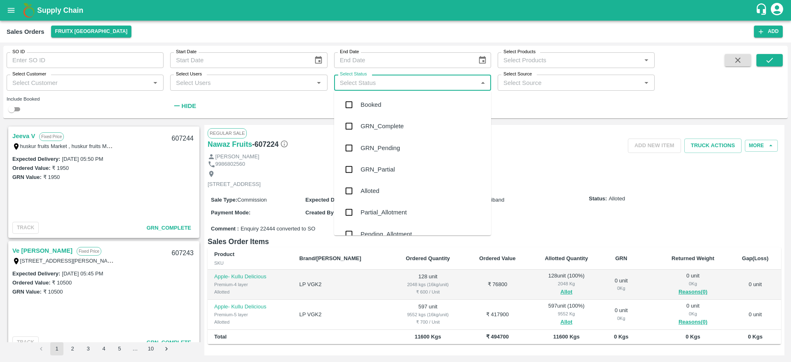
click at [404, 85] on input "Select Status" at bounding box center [406, 82] width 139 height 11
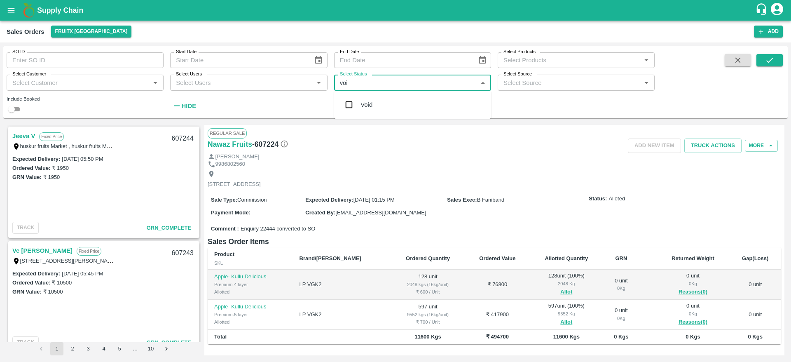
type input "void"
click at [358, 99] on div "Void" at bounding box center [412, 104] width 157 height 21
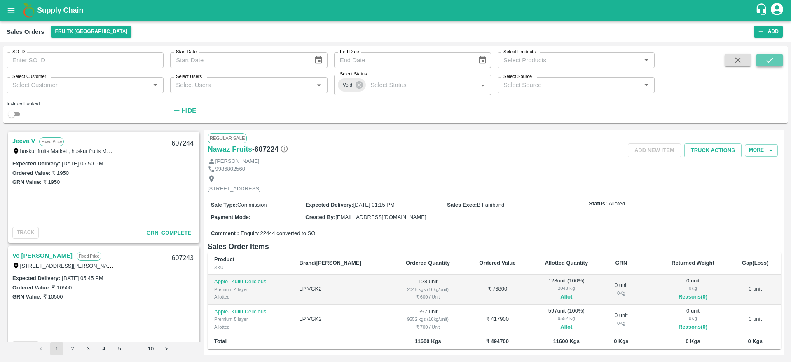
click at [762, 65] on button "submit" at bounding box center [770, 60] width 26 height 12
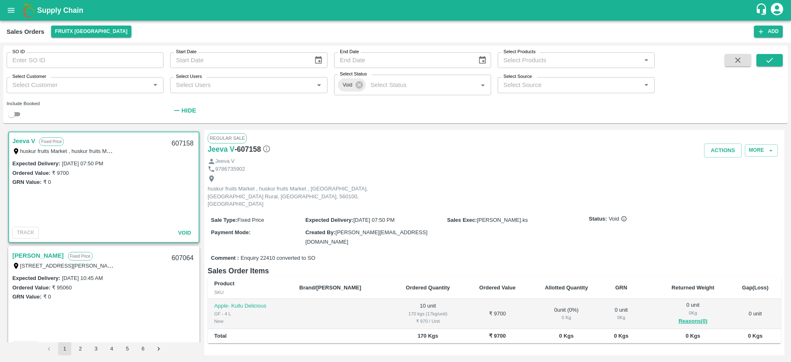
click at [25, 143] on link "Jeeva V" at bounding box center [23, 141] width 23 height 11
click at [37, 253] on link "Ramesh M" at bounding box center [38, 255] width 52 height 11
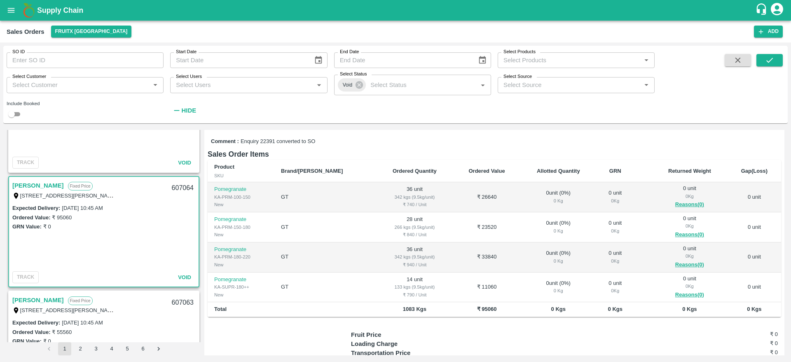
scroll to position [96, 0]
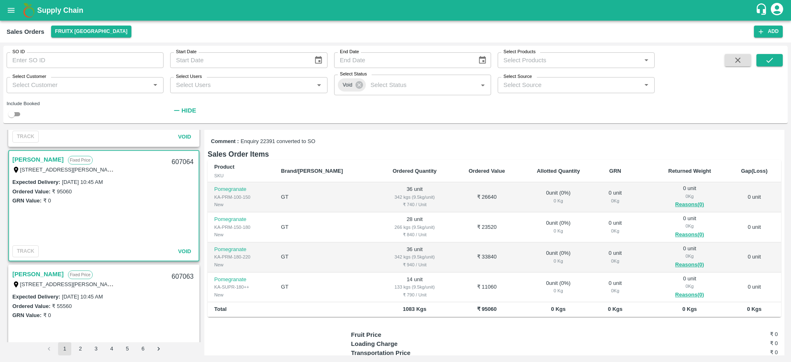
click at [34, 271] on link "Ramesh M" at bounding box center [38, 274] width 52 height 11
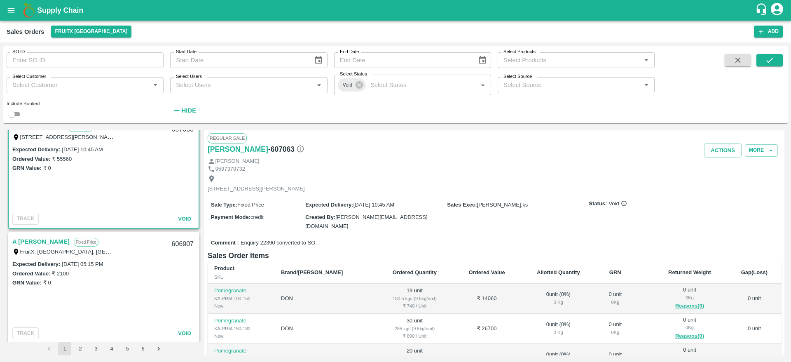
scroll to position [290, 0]
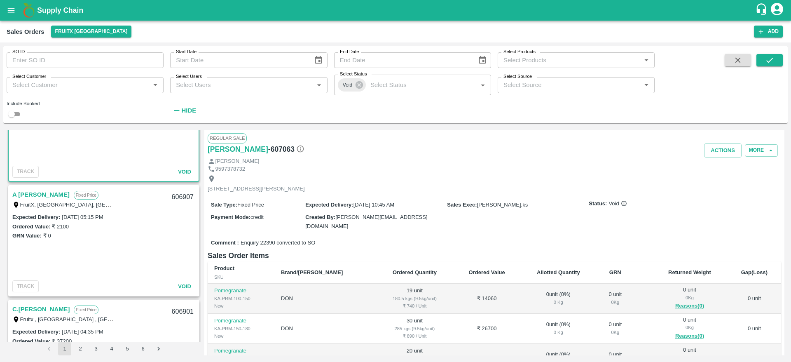
click at [40, 199] on link "A Annadurai" at bounding box center [40, 194] width 57 height 11
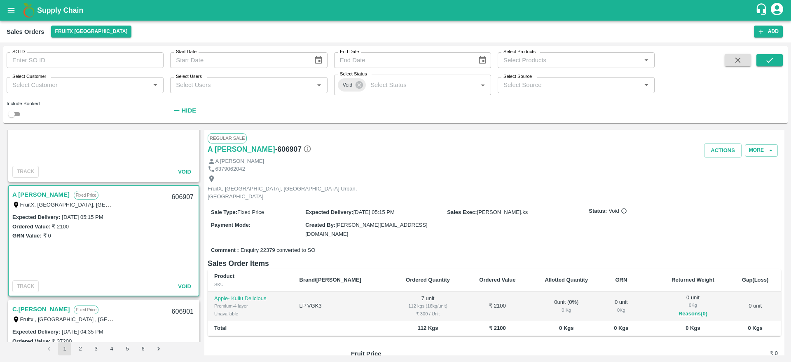
scroll to position [359, 0]
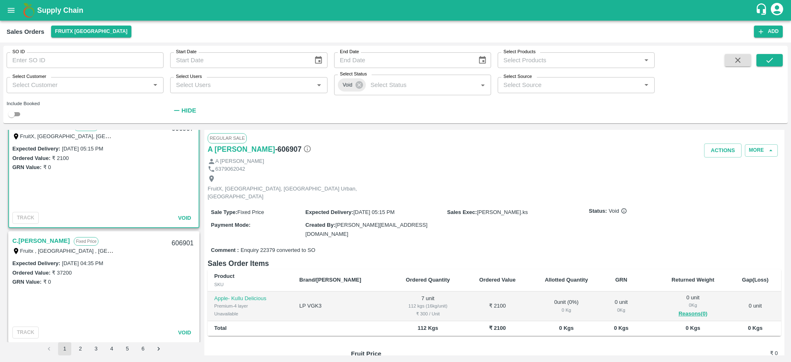
click at [37, 239] on link "C.Jeelan Basha" at bounding box center [40, 240] width 57 height 11
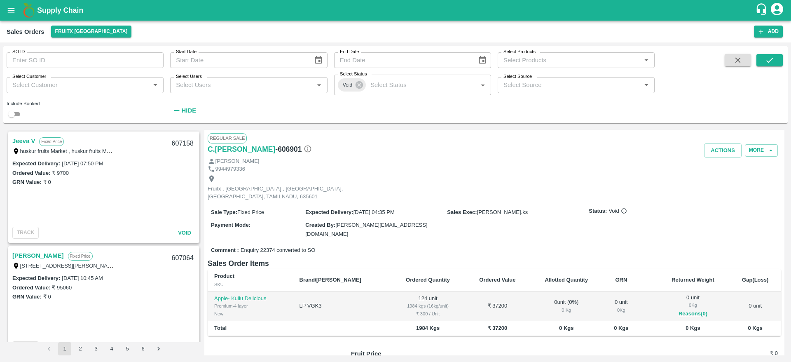
click at [28, 143] on link "Jeeva V" at bounding box center [23, 141] width 23 height 11
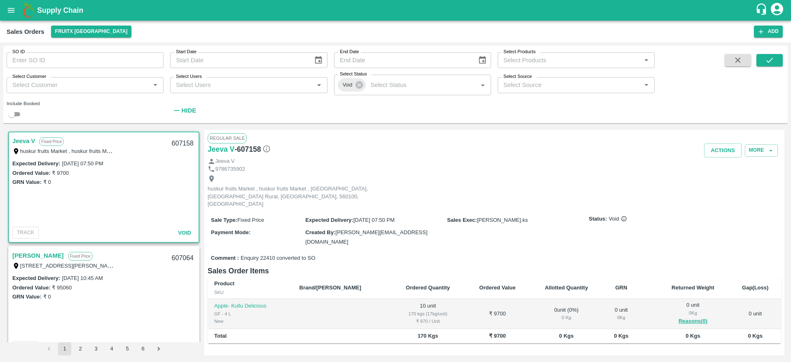
click at [31, 256] on link "Ramesh M" at bounding box center [38, 255] width 52 height 11
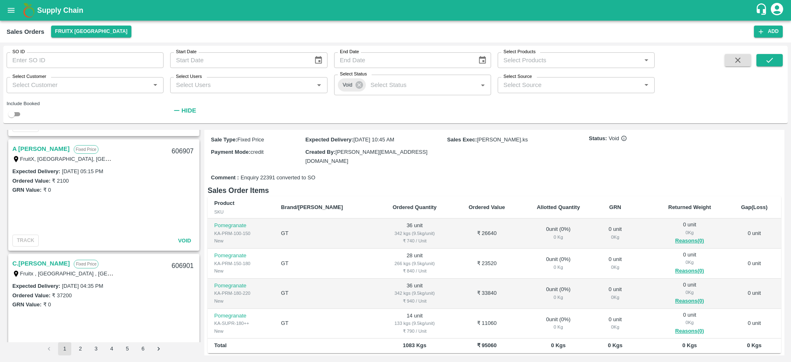
scroll to position [338, 0]
click at [28, 146] on link "A Annadurai" at bounding box center [40, 146] width 57 height 11
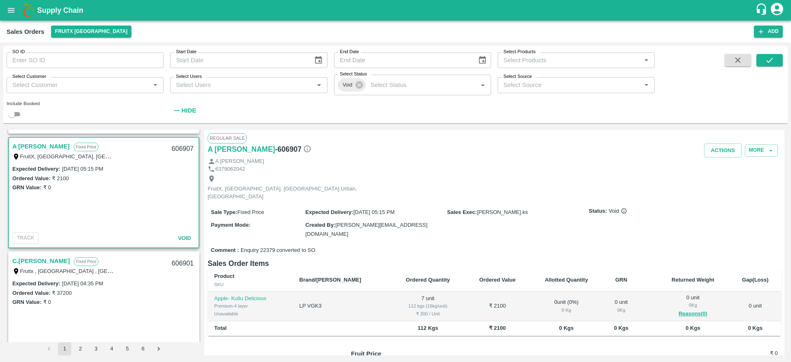
click at [720, 63] on div at bounding box center [751, 86] width 65 height 64
click at [730, 62] on button "button" at bounding box center [738, 60] width 26 height 12
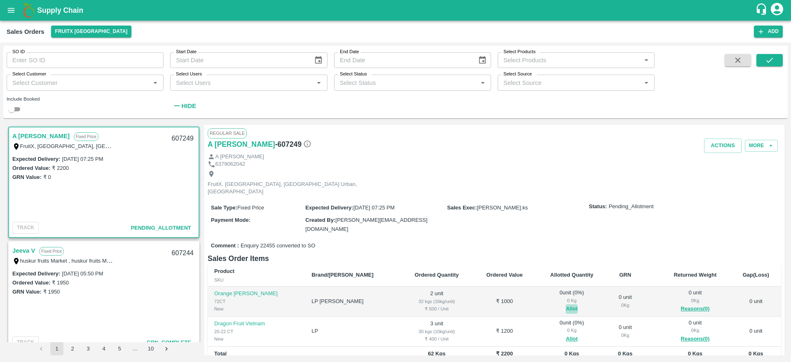
click at [566, 304] on button "Allot" at bounding box center [572, 308] width 12 height 9
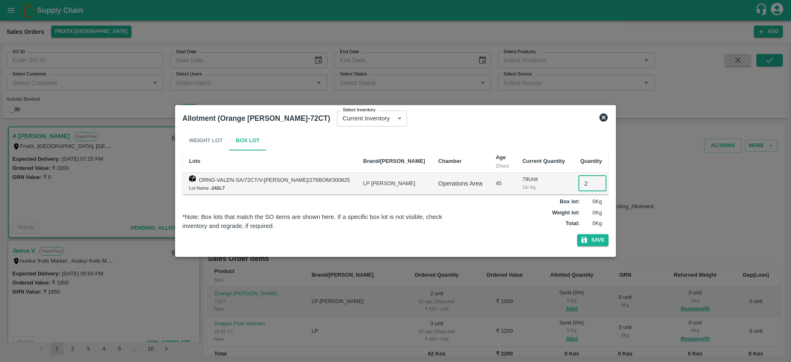
click at [579, 185] on input "2" at bounding box center [593, 184] width 28 height 16
type input "2"
click at [578, 234] on button "Save" at bounding box center [593, 240] width 31 height 12
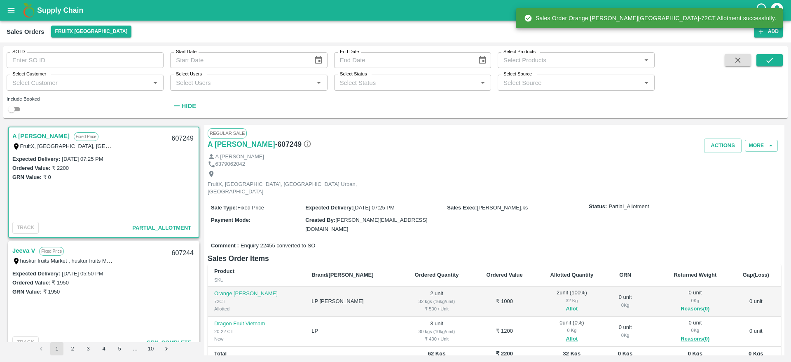
scroll to position [83, 0]
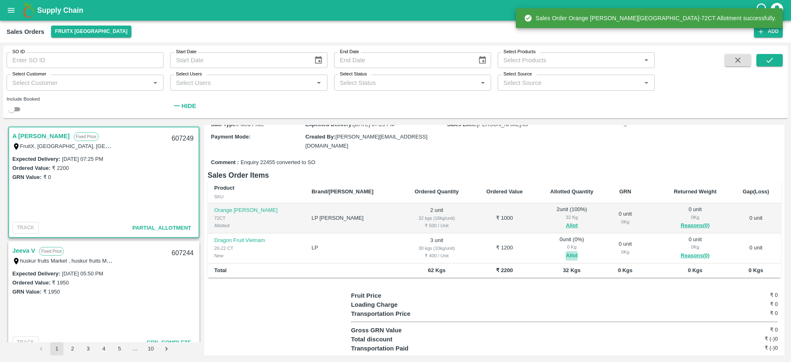
click at [566, 251] on button "Allot" at bounding box center [572, 255] width 12 height 9
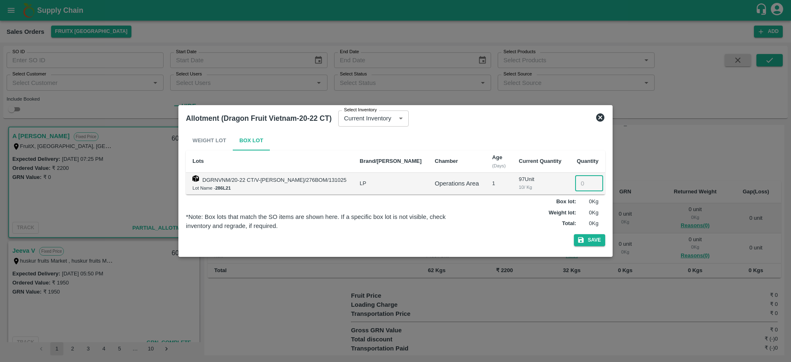
click at [578, 183] on input "number" at bounding box center [589, 184] width 28 height 16
type input "3"
click at [574, 234] on button "Save" at bounding box center [589, 240] width 31 height 12
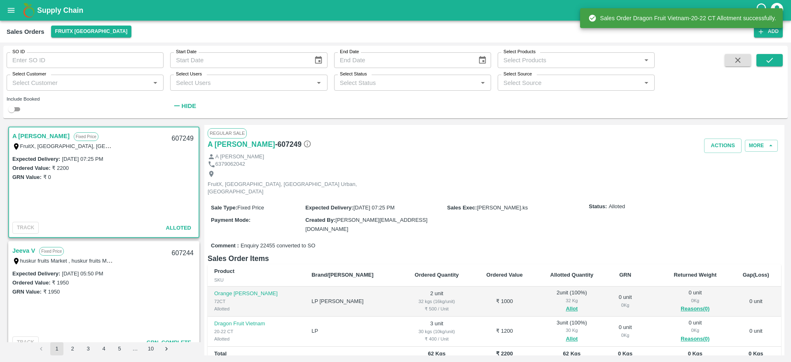
click at [175, 139] on div "607249" at bounding box center [183, 138] width 32 height 19
copy div "607249"
click at [723, 143] on button "Actions" at bounding box center [724, 146] width 38 height 14
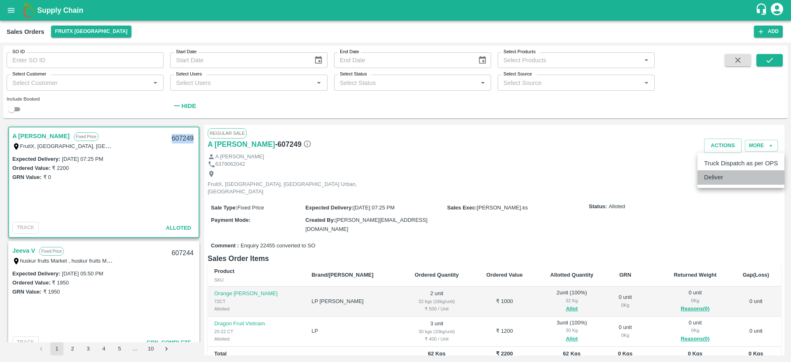
click at [712, 173] on li "Deliver" at bounding box center [741, 177] width 87 height 14
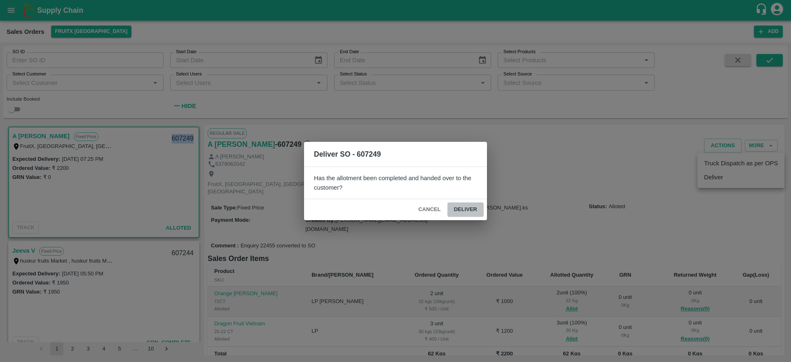
click at [464, 210] on button "Deliver" at bounding box center [466, 209] width 36 height 14
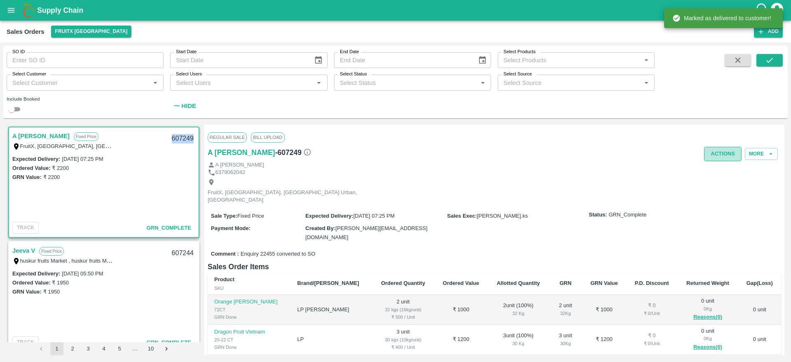
click at [721, 156] on button "Actions" at bounding box center [724, 154] width 38 height 14
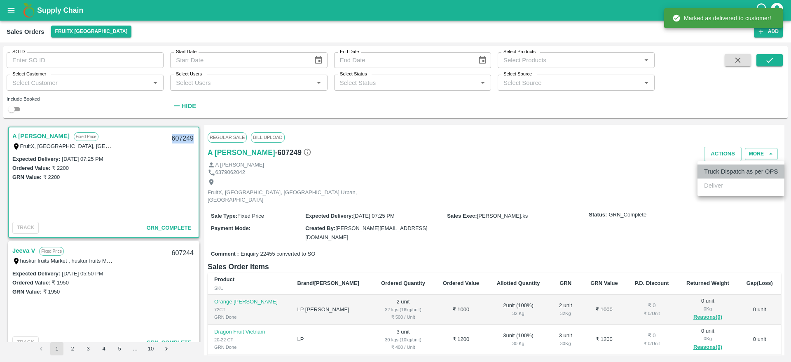
click at [728, 170] on li "Truck Dispatch as per OPS" at bounding box center [741, 171] width 87 height 14
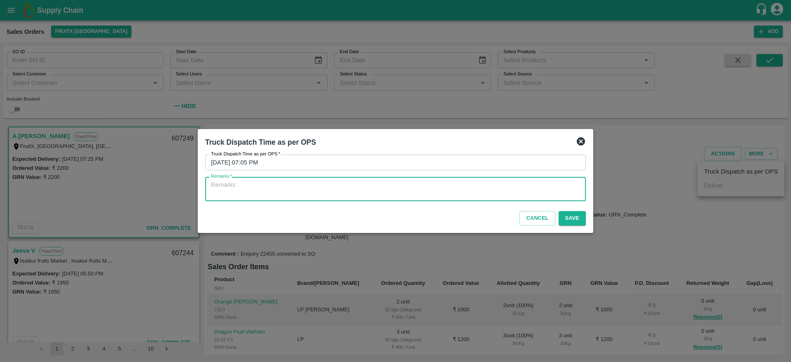
click at [495, 195] on textarea "Remarks   *" at bounding box center [395, 189] width 369 height 17
type textarea "OTD"
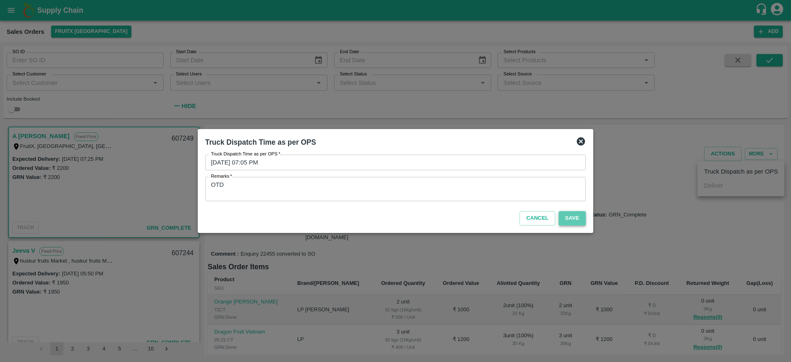
click at [573, 221] on button "Save" at bounding box center [572, 218] width 27 height 14
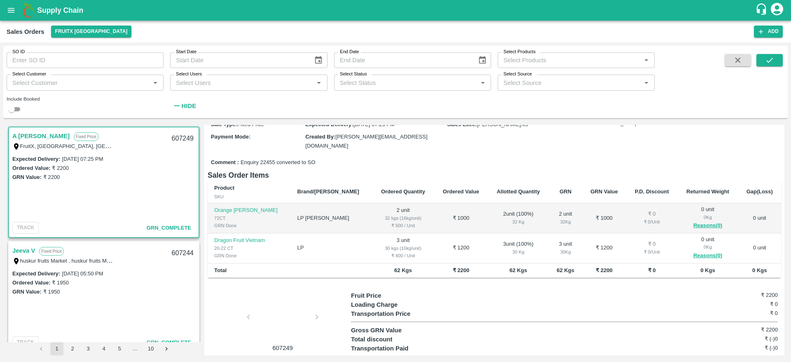
scroll to position [0, 0]
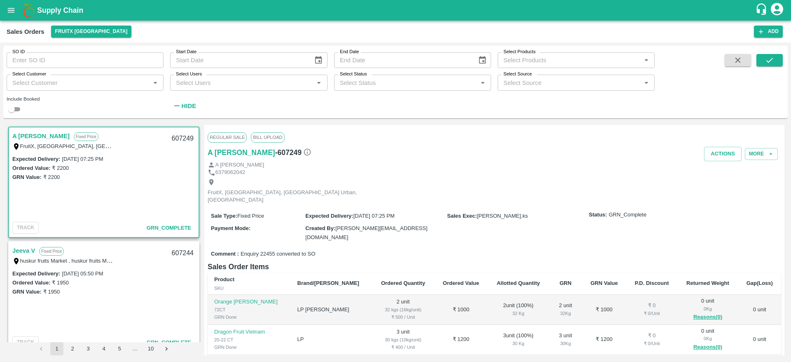
click at [176, 140] on div "607249" at bounding box center [183, 138] width 32 height 19
copy div "607249"
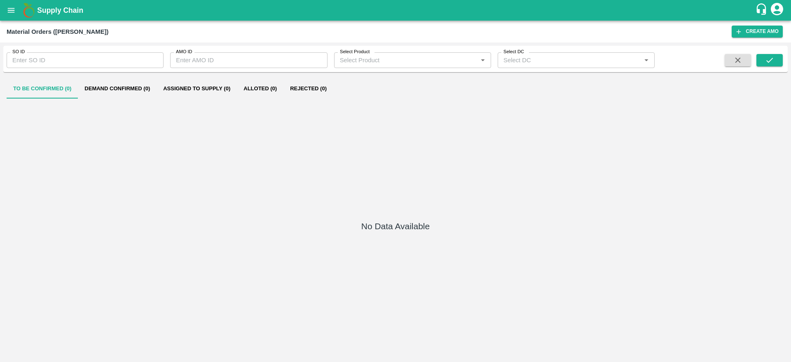
type input "604971"
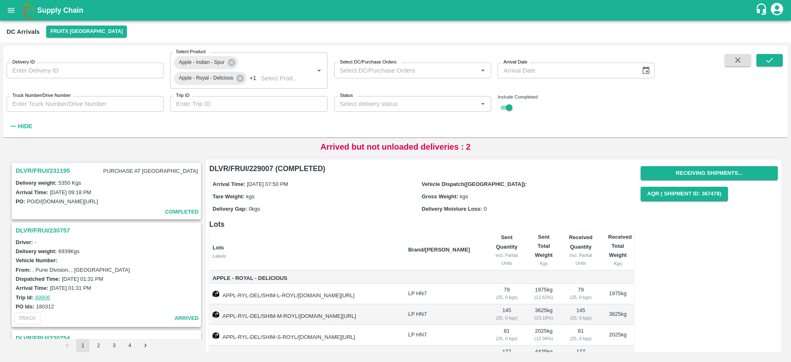
scroll to position [103, 0]
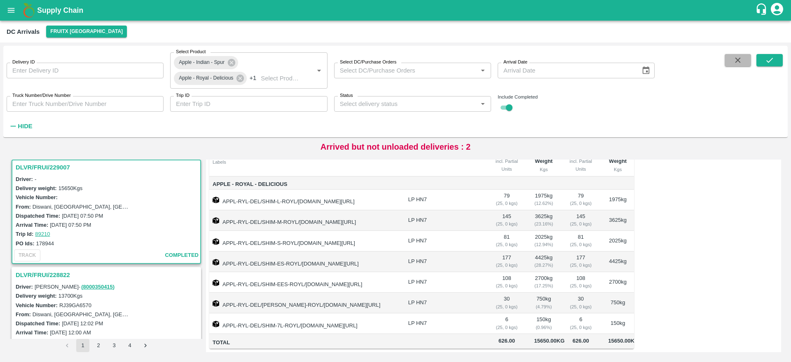
click at [735, 62] on icon "button" at bounding box center [738, 60] width 9 height 9
checkbox input "false"
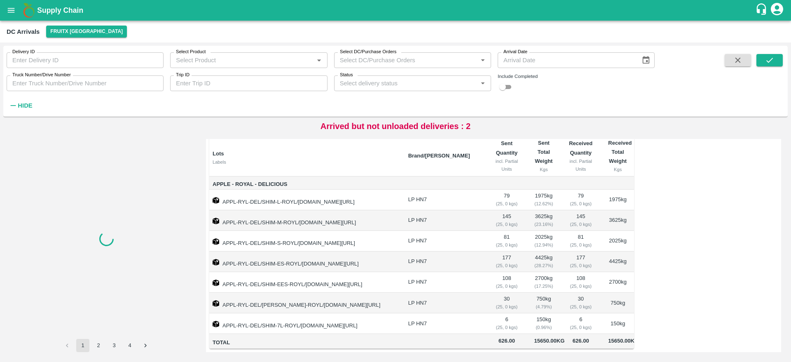
scroll to position [83, 0]
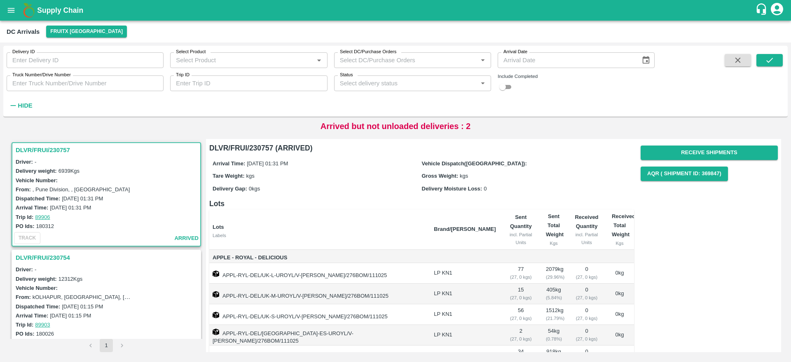
scroll to position [124, 0]
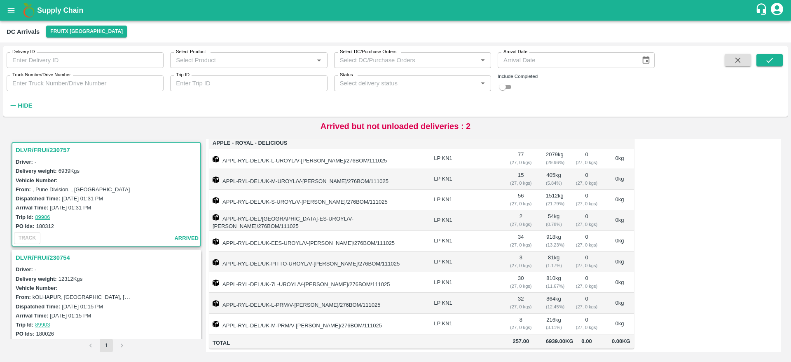
click at [57, 258] on h3 "DLVR/FRUI/230754" at bounding box center [108, 257] width 184 height 11
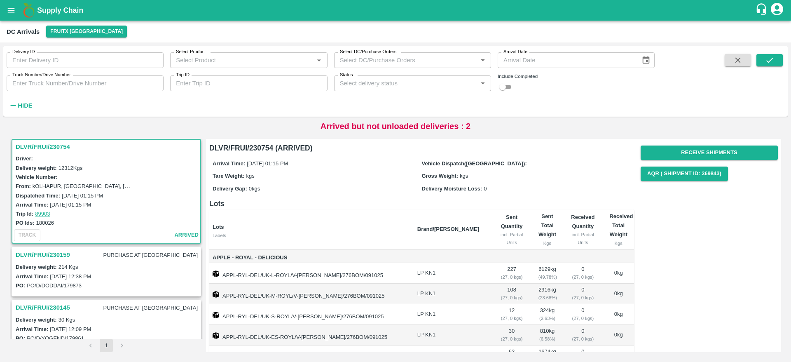
click at [57, 258] on h3 "DLVR/FRUI/230159" at bounding box center [43, 254] width 54 height 11
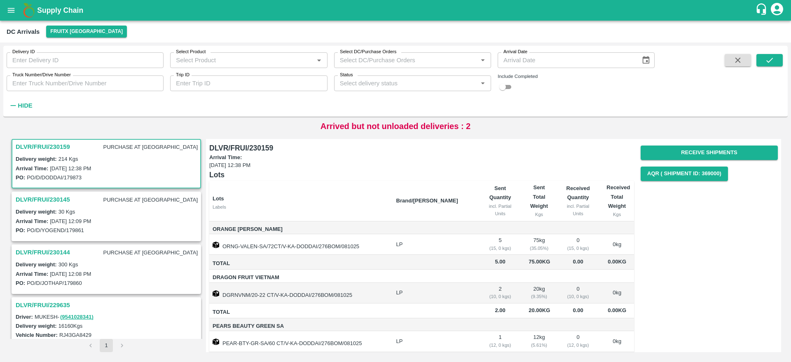
scroll to position [163, 0]
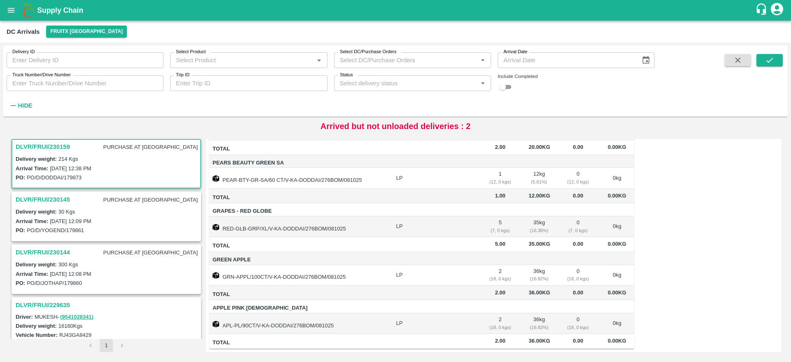
click at [46, 203] on h3 "DLVR/FRUI/230145" at bounding box center [43, 199] width 54 height 11
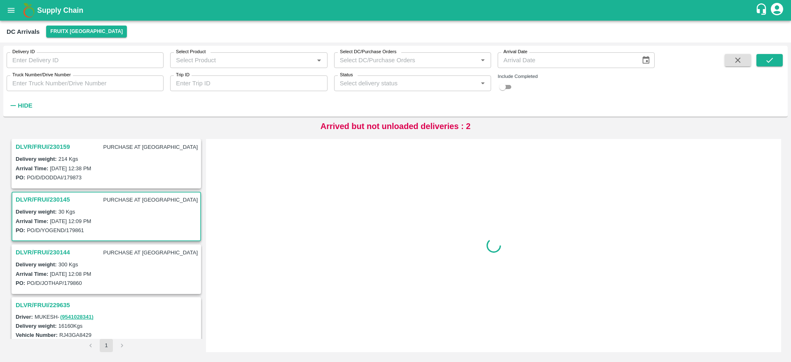
scroll to position [272, 0]
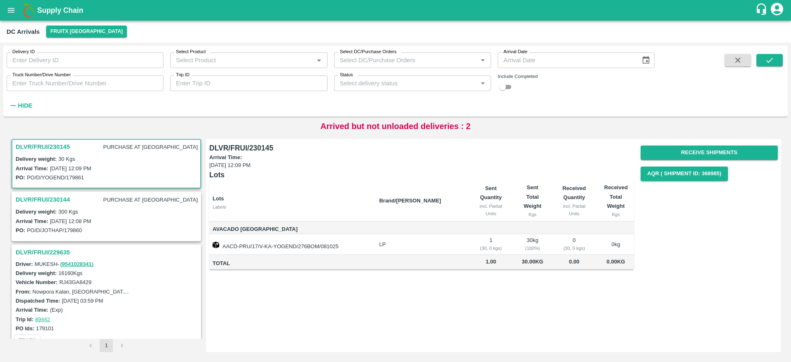
click at [45, 196] on h3 "DLVR/FRUI/230144" at bounding box center [43, 199] width 54 height 11
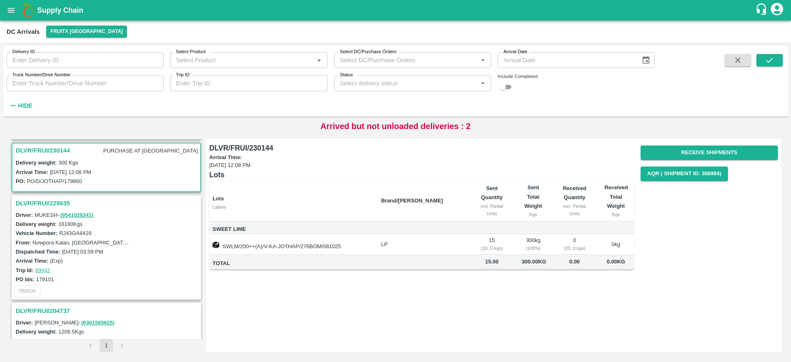
scroll to position [324, 0]
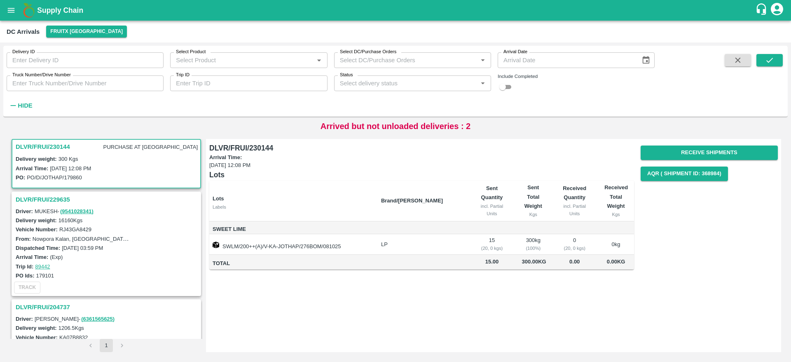
click at [54, 195] on h3 "DLVR/FRUI/229635" at bounding box center [108, 199] width 184 height 11
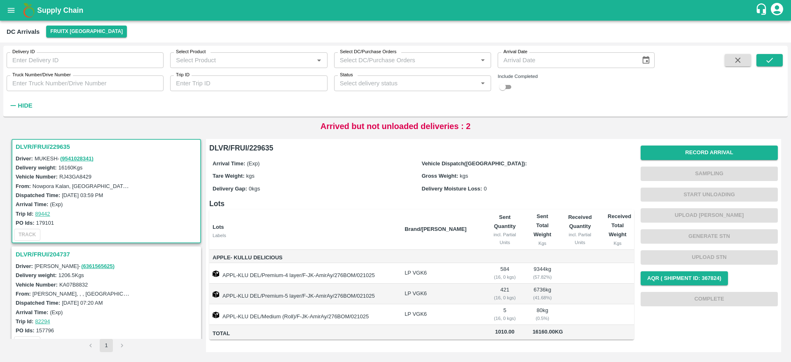
scroll to position [0, 0]
click at [63, 252] on h3 "DLVR/FRUI/204737" at bounding box center [108, 254] width 184 height 11
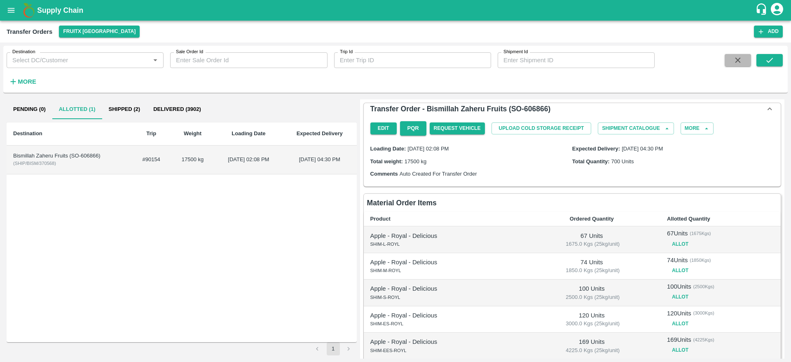
click at [739, 62] on icon "button" at bounding box center [738, 60] width 9 height 9
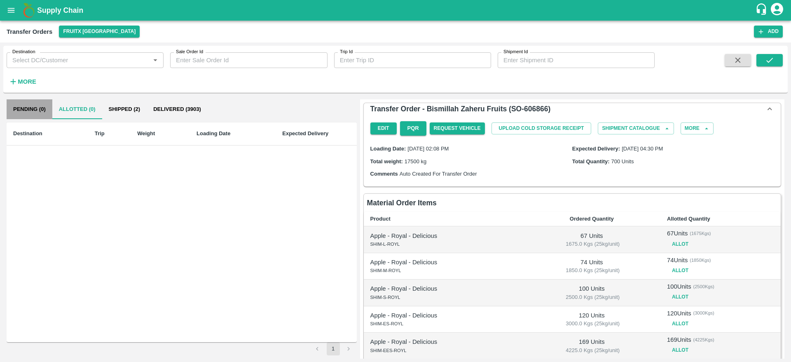
click at [20, 103] on button "Pending (0)" at bounding box center [30, 109] width 46 height 20
